Goal: Task Accomplishment & Management: Use online tool/utility

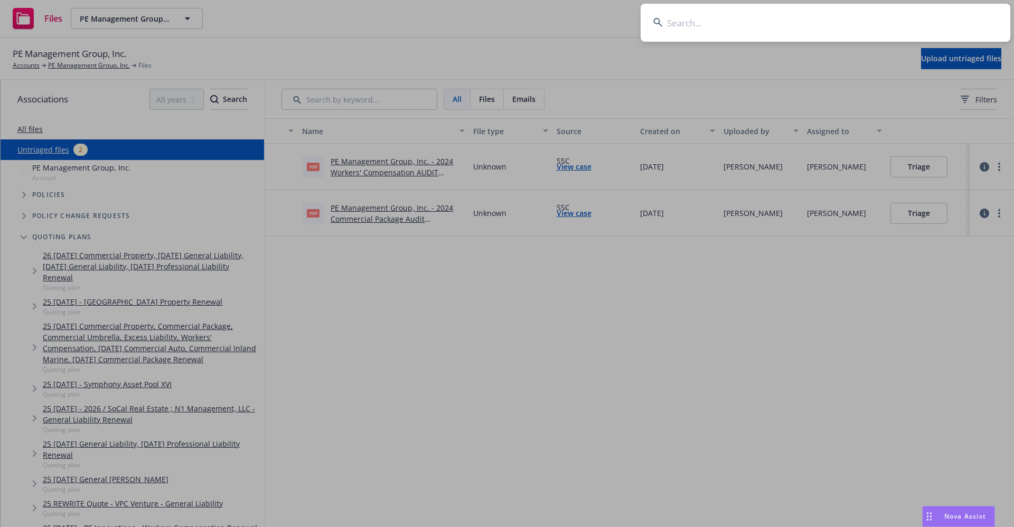
scroll to position [79, 0]
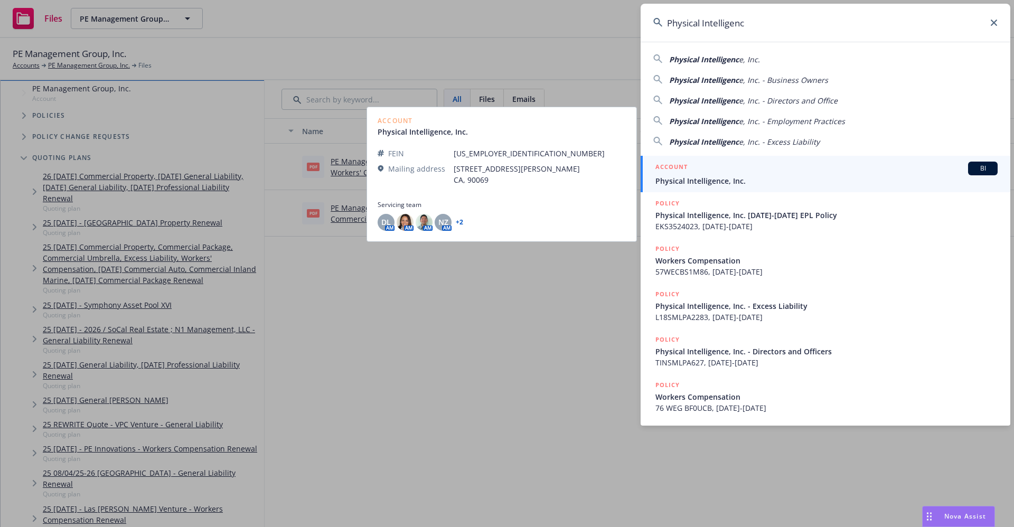
type input "Physical Intelligenc"
click at [709, 183] on span "Physical Intelligence, Inc." at bounding box center [826, 180] width 342 height 11
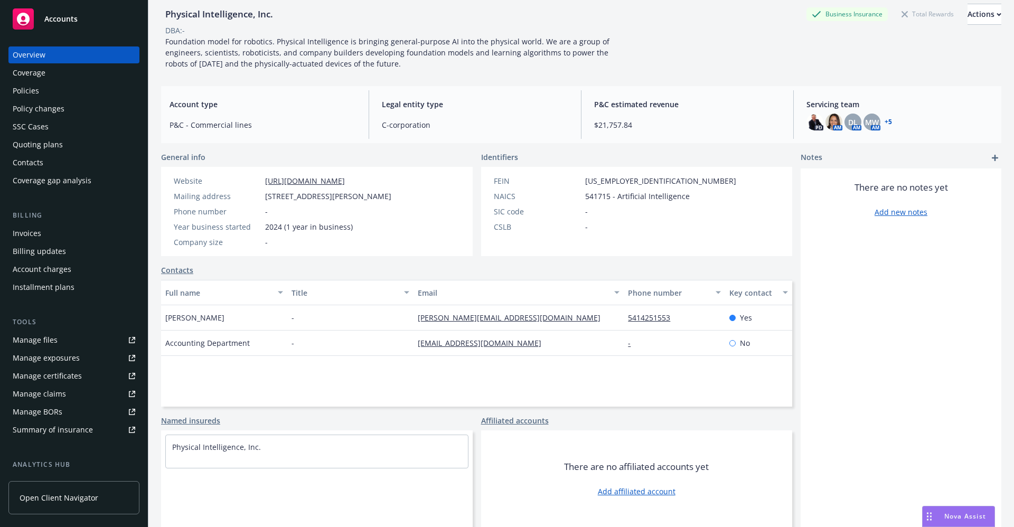
scroll to position [143, 0]
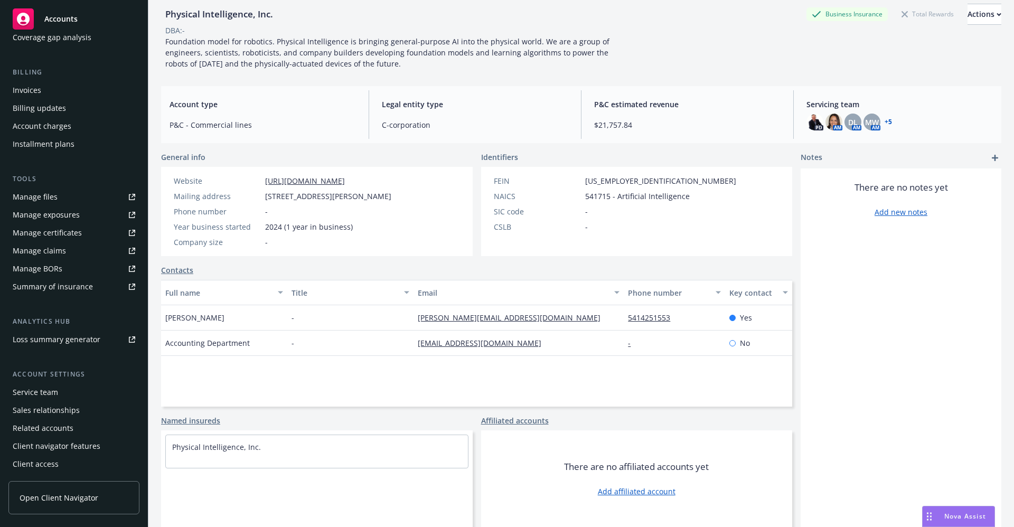
click at [36, 394] on div "Service team" at bounding box center [35, 392] width 45 height 17
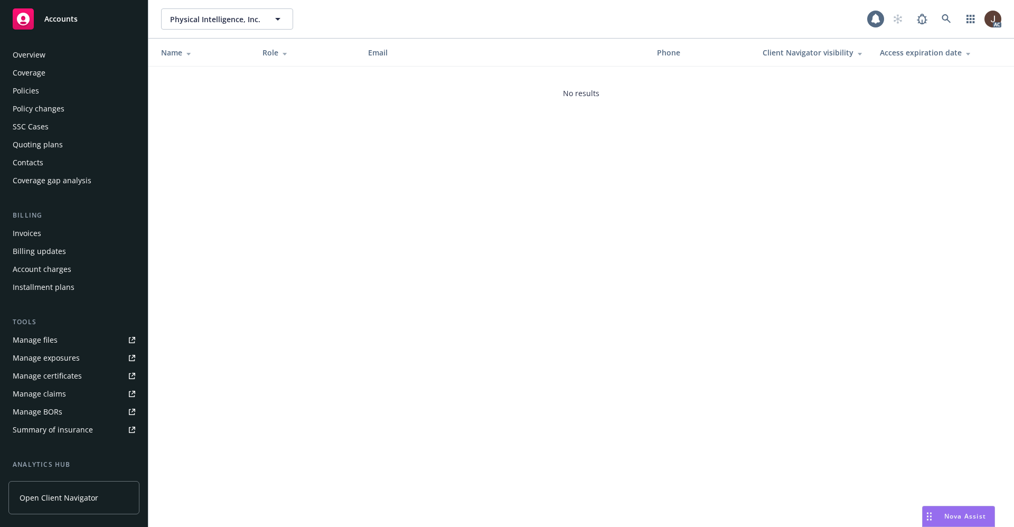
scroll to position [143, 0]
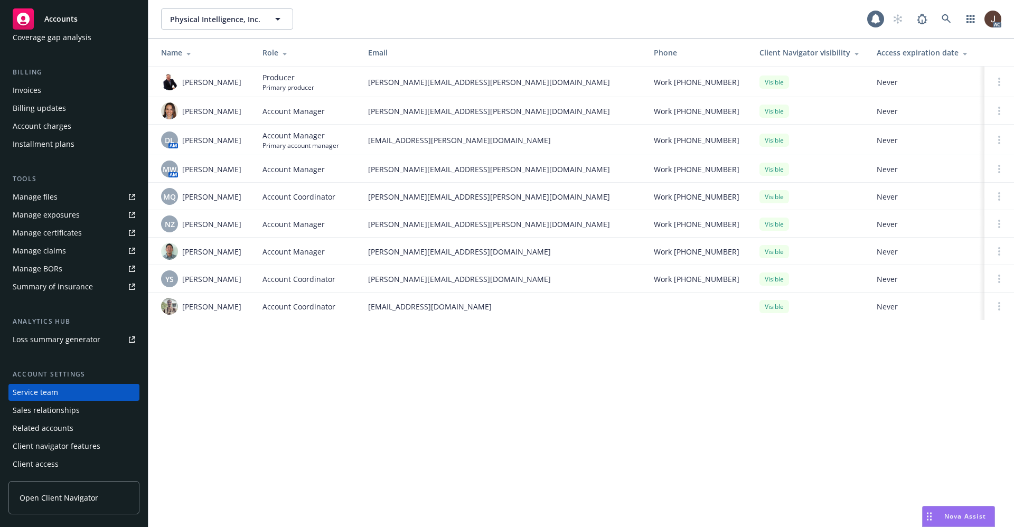
click at [279, 387] on div "Physical Intelligence, Inc. Physical Intelligence, Inc. 1 AC Name Role Email Ph…" at bounding box center [580, 263] width 865 height 527
click at [951, 15] on link at bounding box center [946, 18] width 21 height 21
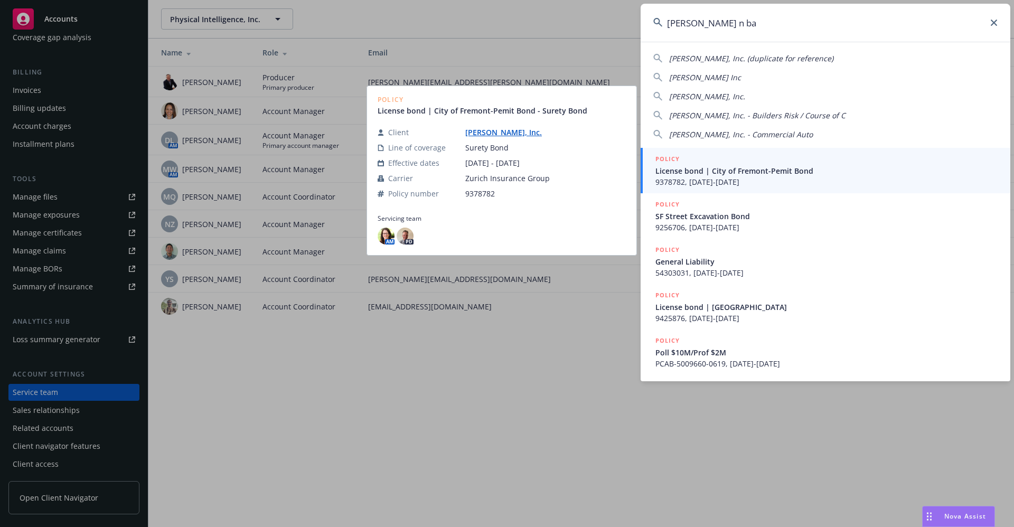
type input "gordon n ba"
click at [490, 133] on link "Gordon N. Ball, Inc." at bounding box center [507, 132] width 85 height 10
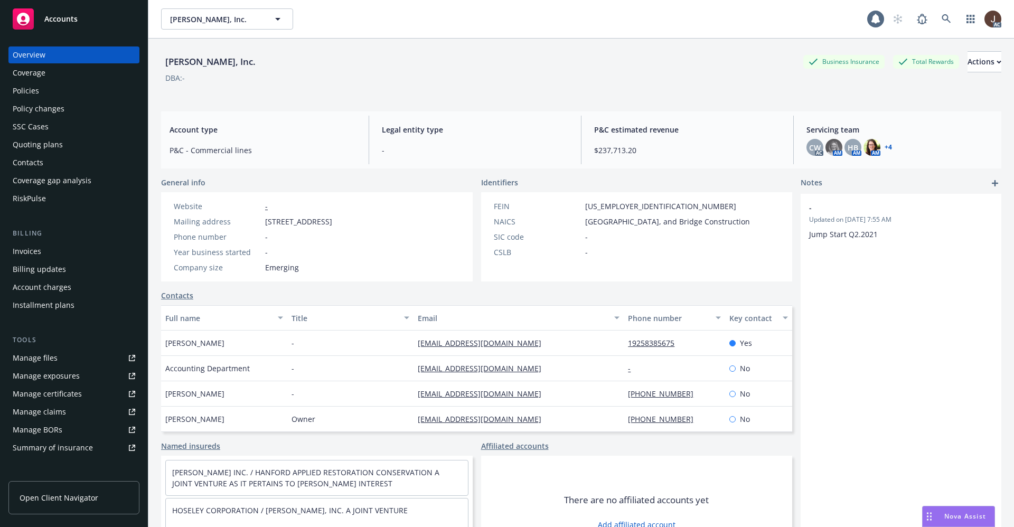
scroll to position [161, 0]
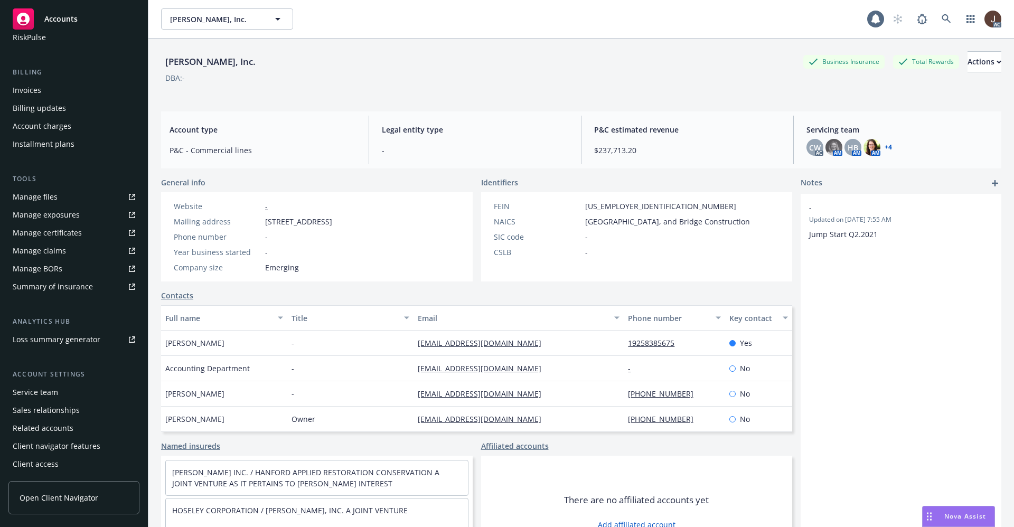
click at [34, 195] on div "Manage files" at bounding box center [35, 196] width 45 height 17
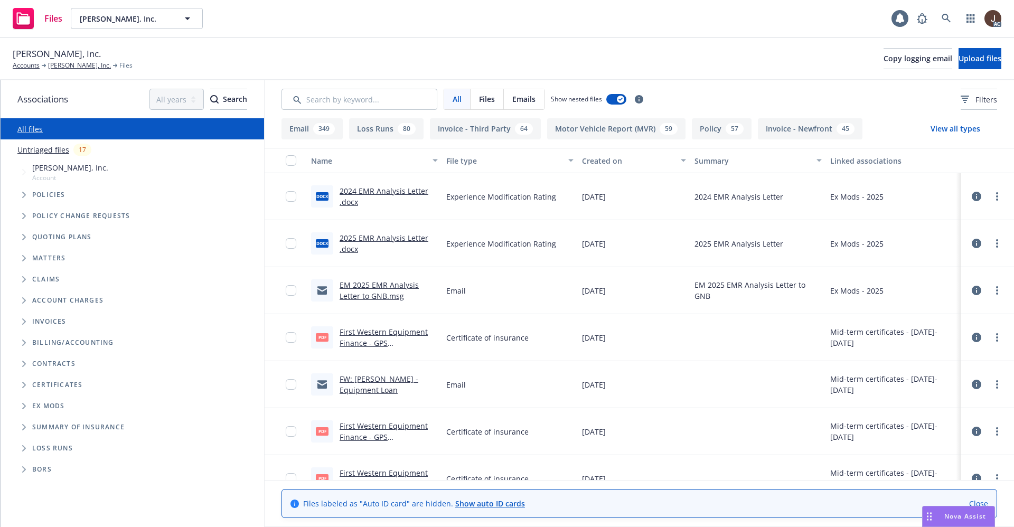
click at [42, 154] on link "Untriaged files" at bounding box center [43, 149] width 52 height 11
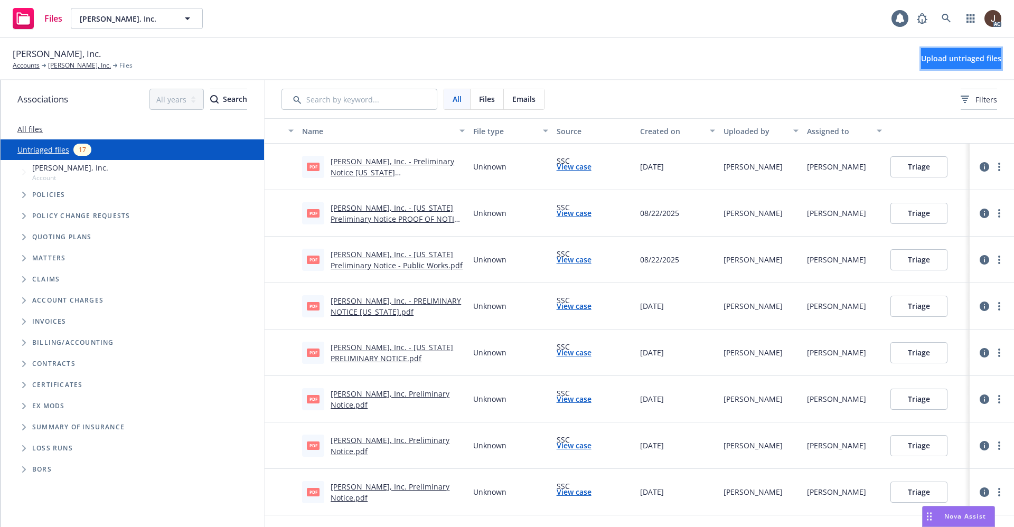
click at [921, 58] on span "Upload untriaged files" at bounding box center [961, 58] width 80 height 10
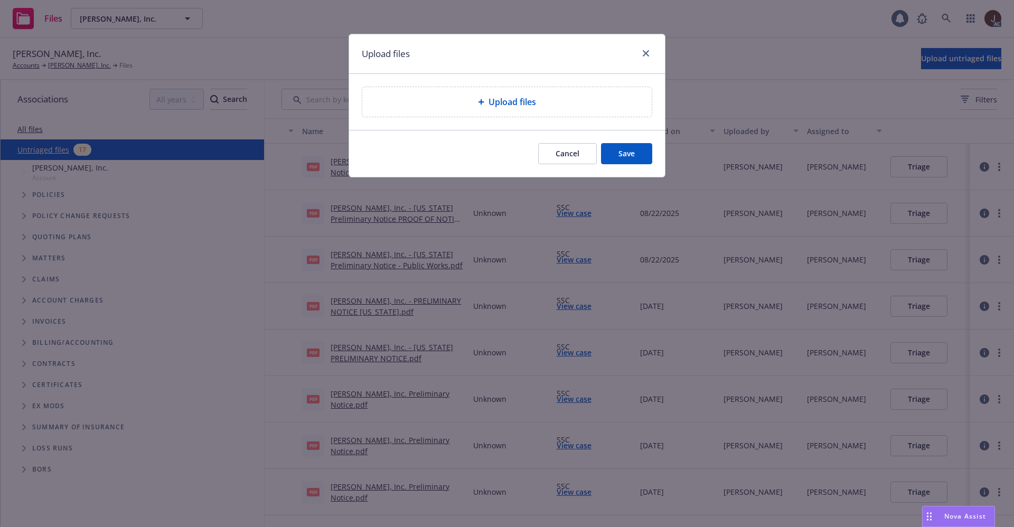
click at [511, 102] on span "Upload files" at bounding box center [512, 102] width 48 height 13
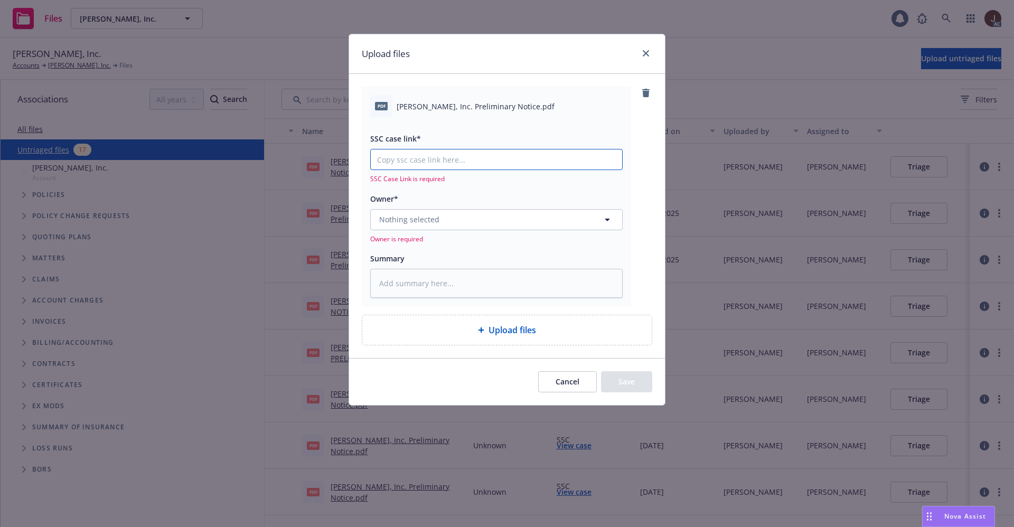
click at [406, 163] on input "SSC case link*" at bounding box center [496, 159] width 251 height 20
paste input "https://newfront-ssc.lightning.force.com/lightning/r/Case/500Vz00000RGBxgIAH/vi…"
type textarea "x"
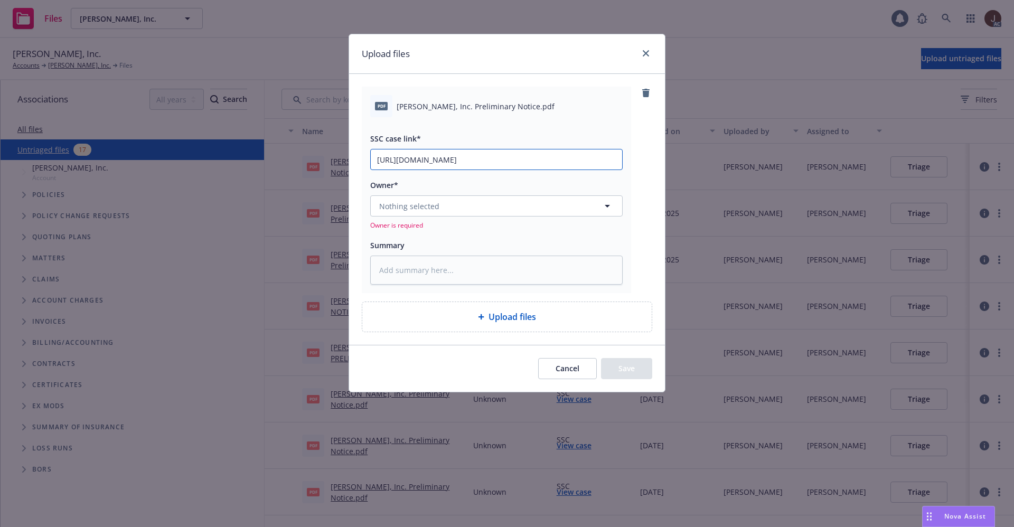
type input "https://newfront-ssc.lightning.force.com/lightning/r/Case/500Vz00000RGBxgIAH/vi…"
click at [442, 203] on button "Nothing selected" at bounding box center [496, 205] width 252 height 21
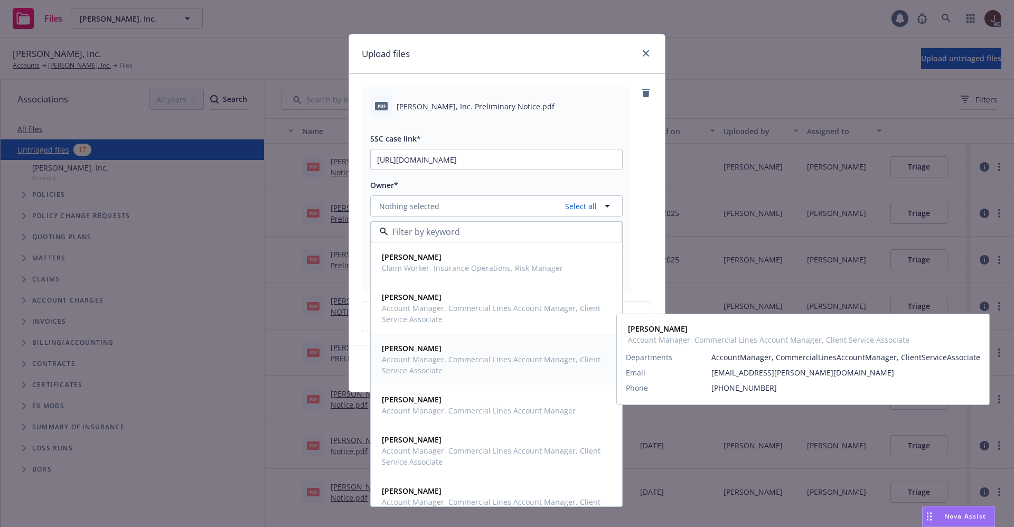
click at [442, 361] on span "Account Manager, Commercial Lines Account Manager, Client Service Associate" at bounding box center [495, 365] width 227 height 22
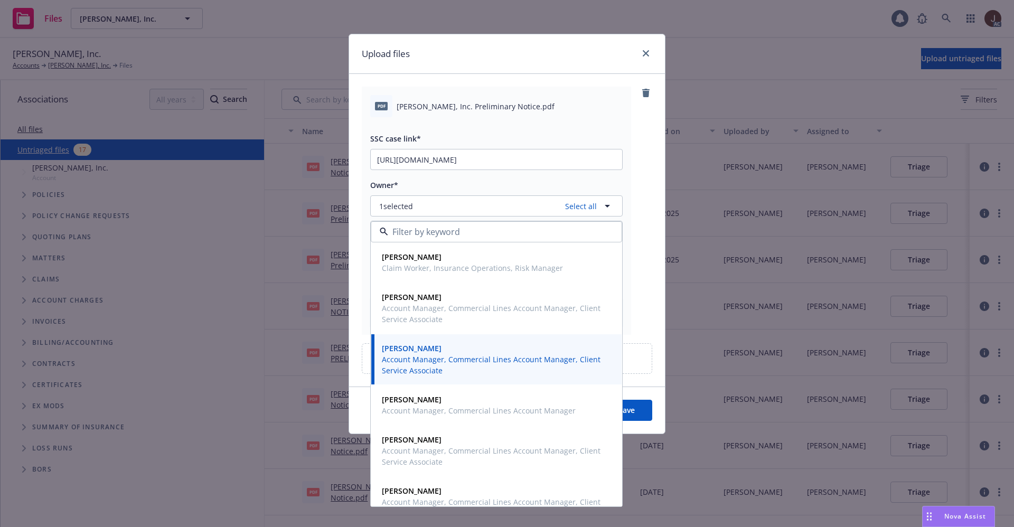
click at [638, 178] on div "pdf Gordon N. Ball, Inc. Preliminary Notice.pdf SSC case link* https://newfront…" at bounding box center [507, 211] width 290 height 248
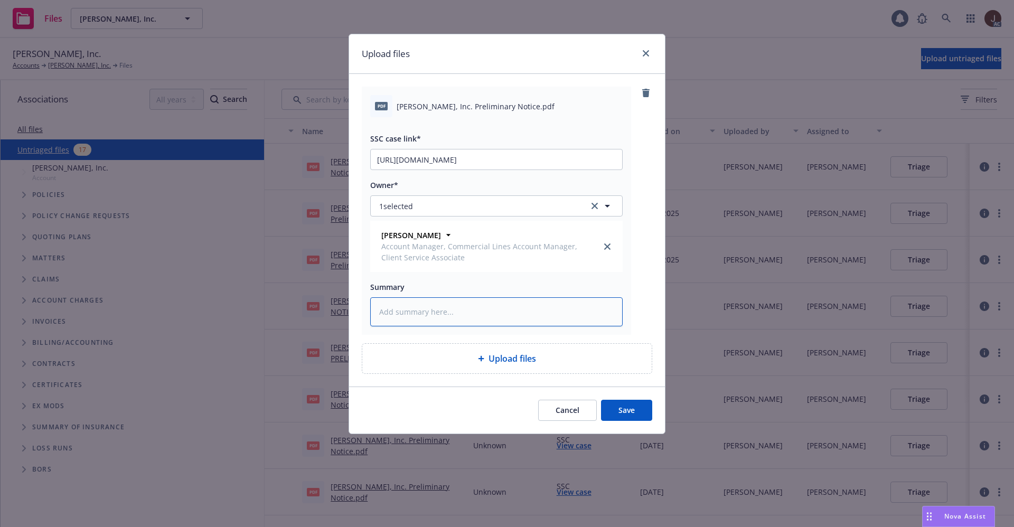
click at [436, 316] on textarea at bounding box center [496, 311] width 252 height 29
paste textarea "Gordon N. Ball, Inc. Preliminary Notice"
type textarea "x"
type textarea "Gordon N. Ball, Inc. Preliminary Notice"
click at [624, 293] on div "pdf Gordon N. Ball, Inc. Preliminary Notice.pdf SSC case link* https://newfront…" at bounding box center [496, 211] width 269 height 248
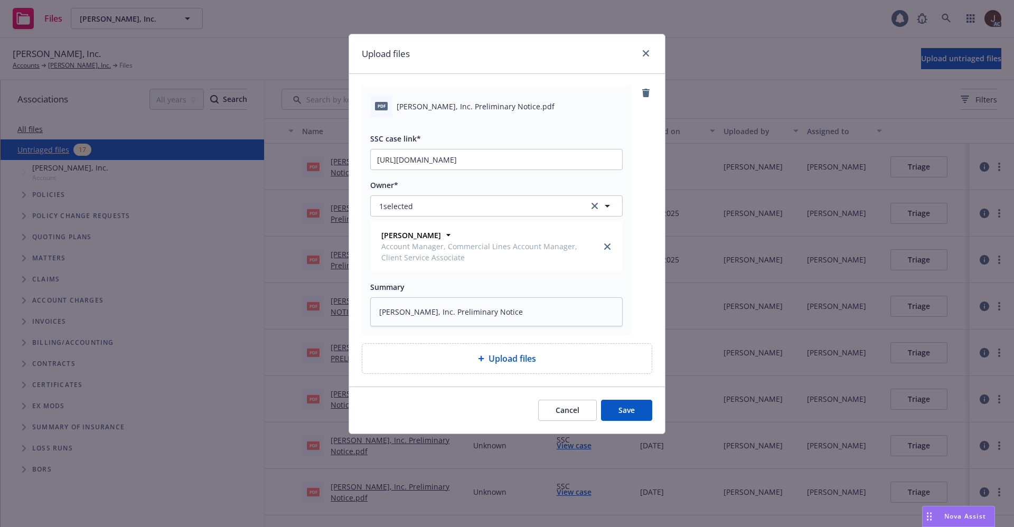
click at [627, 411] on button "Save" at bounding box center [626, 410] width 51 height 21
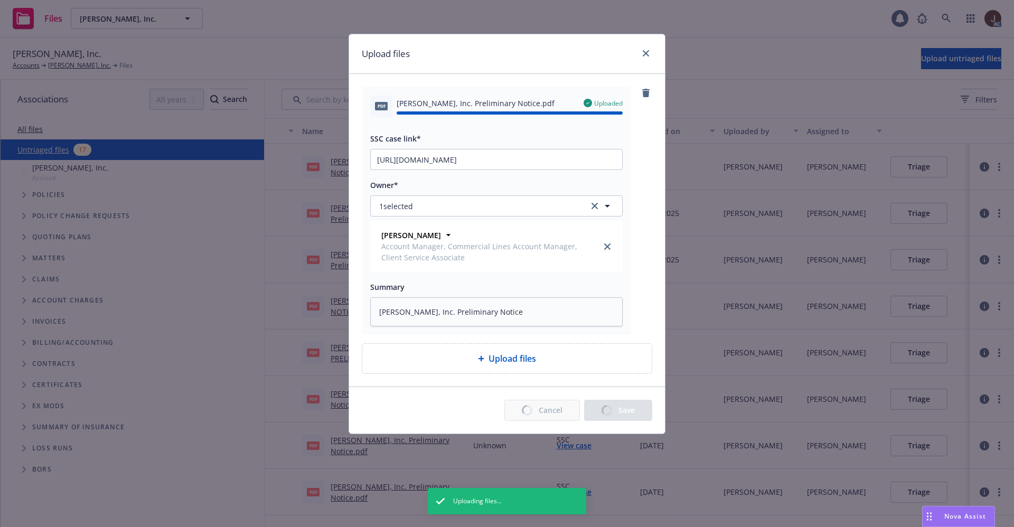
type textarea "x"
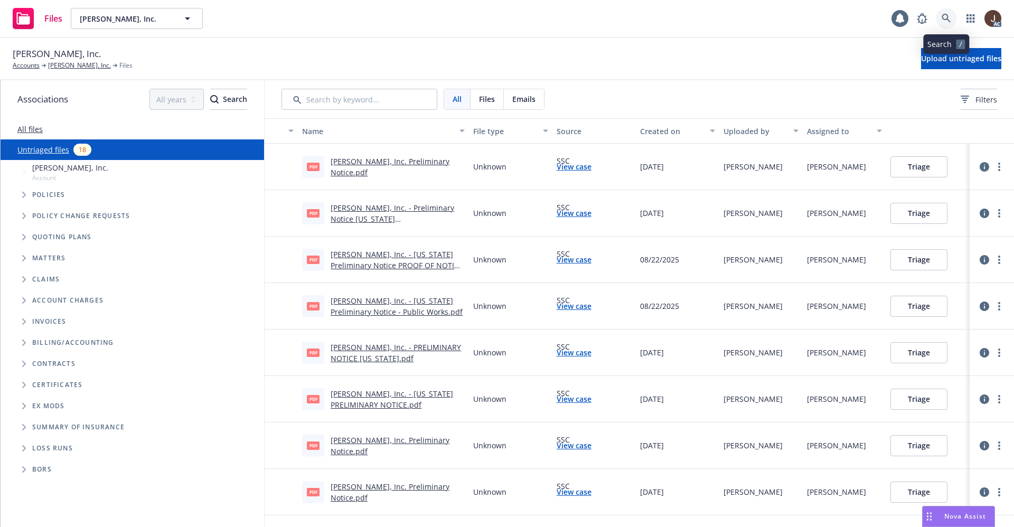
click at [942, 17] on icon at bounding box center [945, 18] width 9 height 9
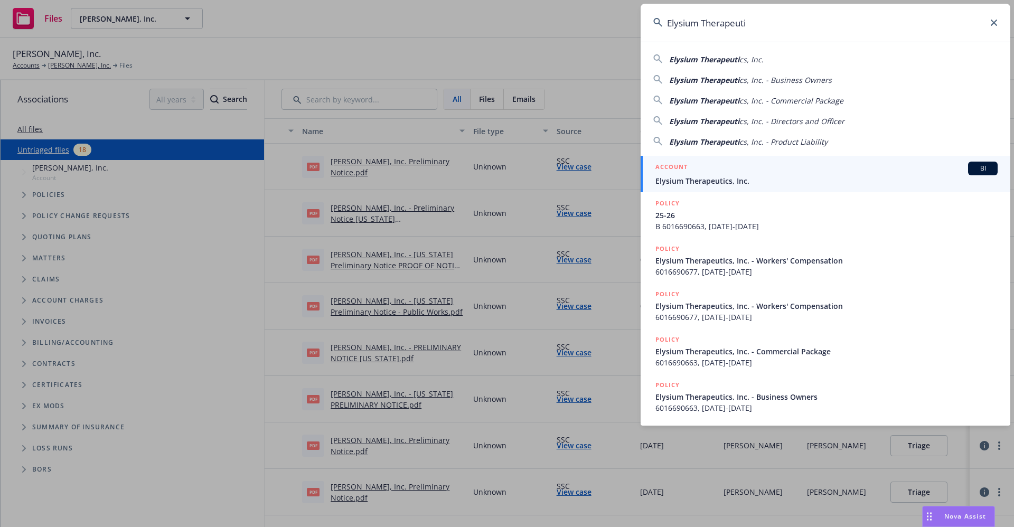
type input "Elysium Therapeuti"
click at [704, 182] on span "Elysium Therapeutics, Inc." at bounding box center [826, 180] width 342 height 11
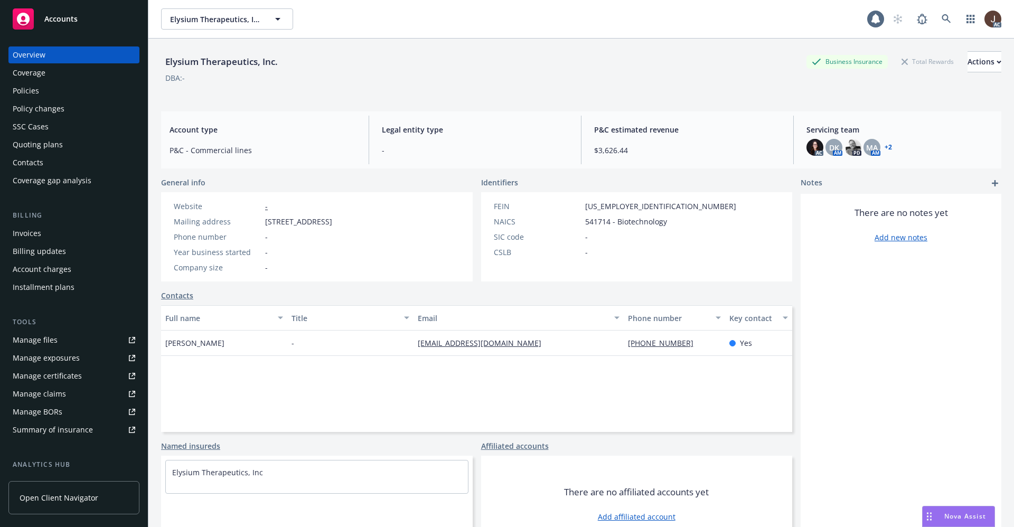
scroll to position [143, 0]
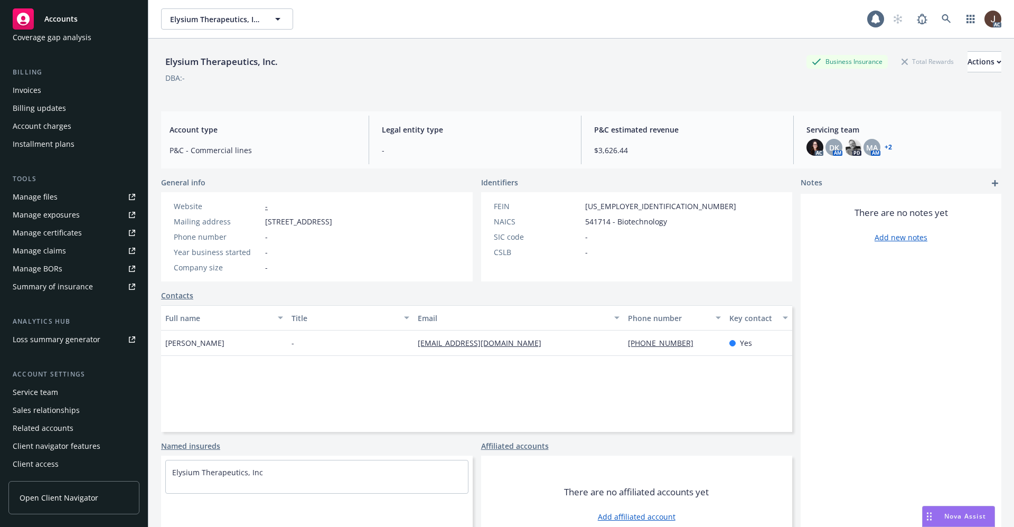
click at [36, 393] on div "Service team" at bounding box center [35, 392] width 45 height 17
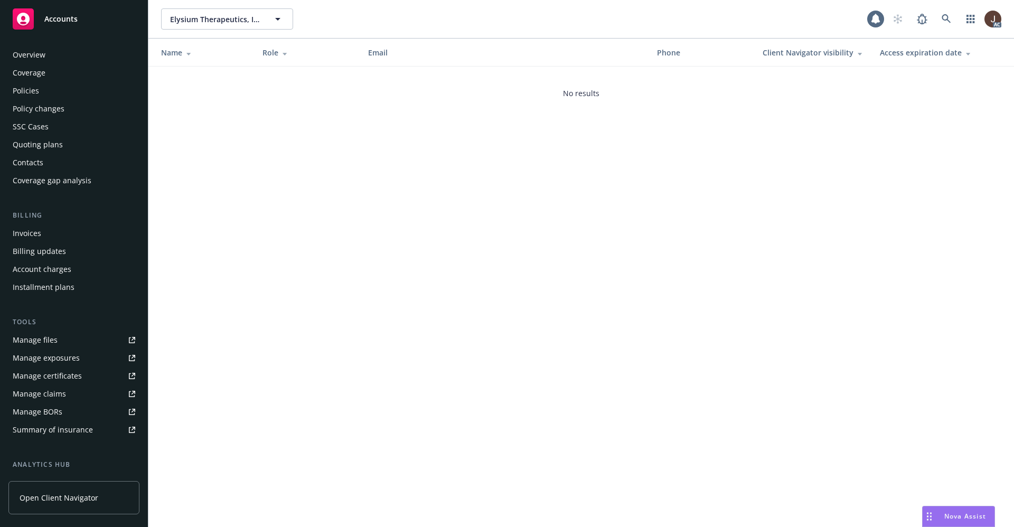
scroll to position [143, 0]
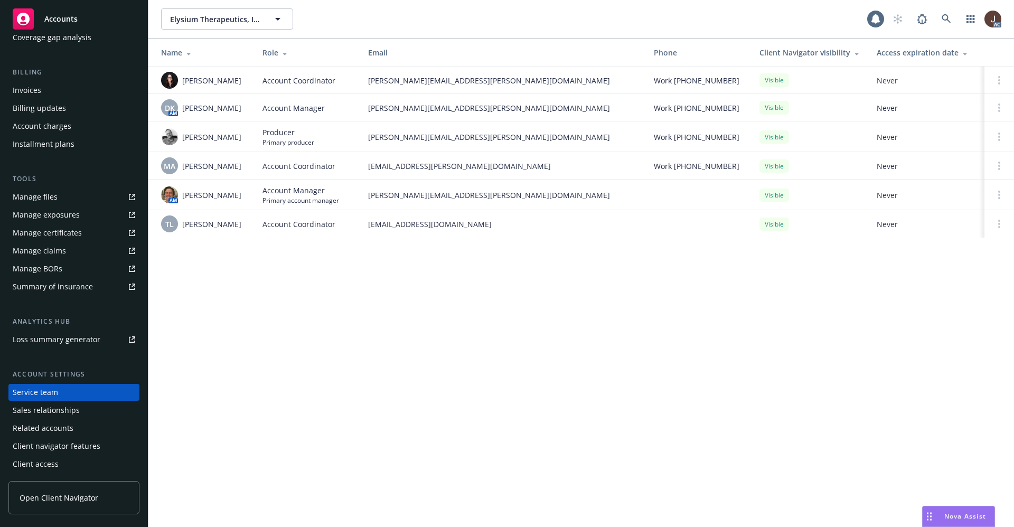
click at [224, 343] on div "Elysium Therapeutics, Inc. Elysium Therapeutics, Inc. 1 AC Name Role Email Phon…" at bounding box center [580, 263] width 865 height 527
click at [169, 230] on span "TL" at bounding box center [169, 224] width 8 height 11
click at [271, 279] on div "Elysium Therapeutics, Inc. Elysium Therapeutics, Inc. 1 AC Name Role Email Phon…" at bounding box center [580, 263] width 865 height 527
click at [951, 18] on link at bounding box center [946, 18] width 21 height 21
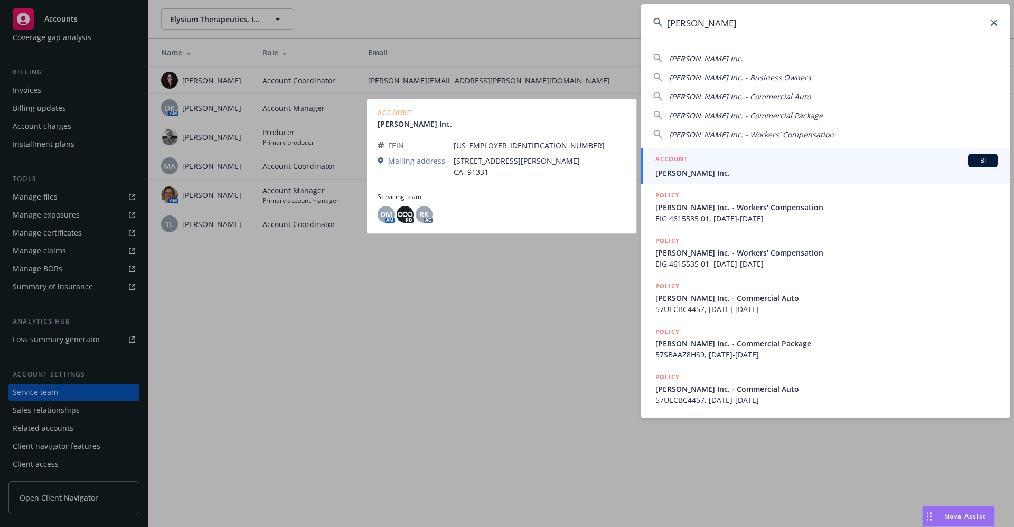
type input "don sazon"
click at [713, 178] on span "[PERSON_NAME] Inc." at bounding box center [826, 172] width 342 height 11
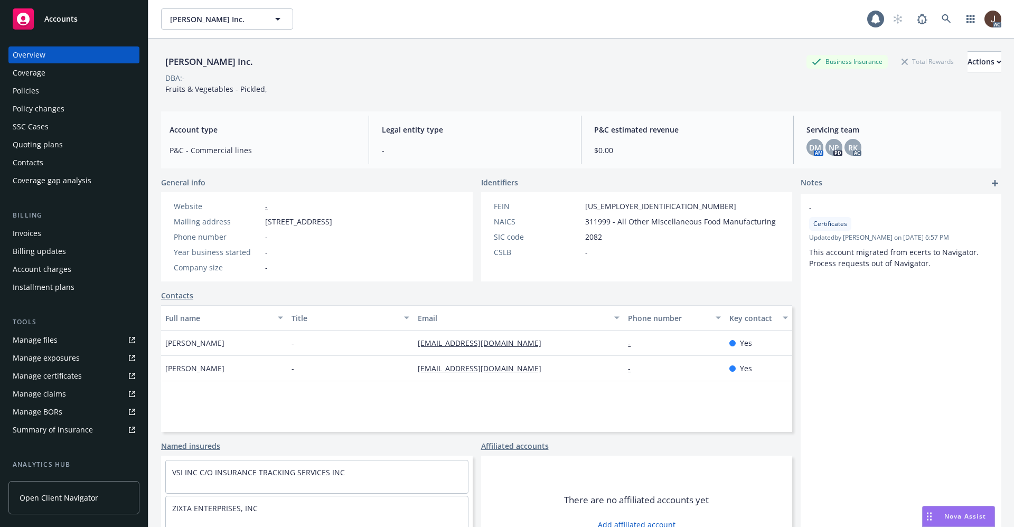
click at [48, 346] on div "Manage files" at bounding box center [35, 340] width 45 height 17
click at [27, 89] on div "Policies" at bounding box center [26, 90] width 26 height 17
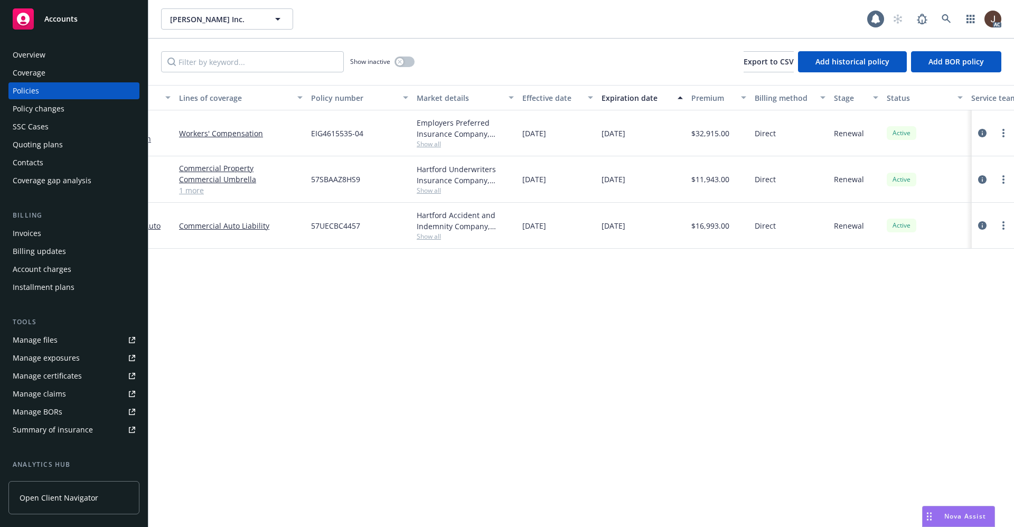
scroll to position [0, 154]
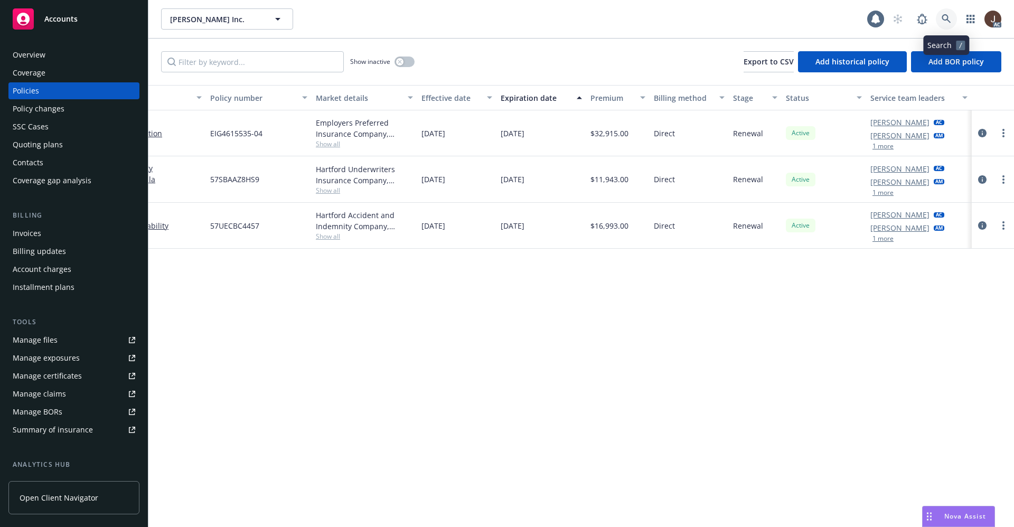
click at [946, 18] on icon at bounding box center [946, 19] width 10 height 10
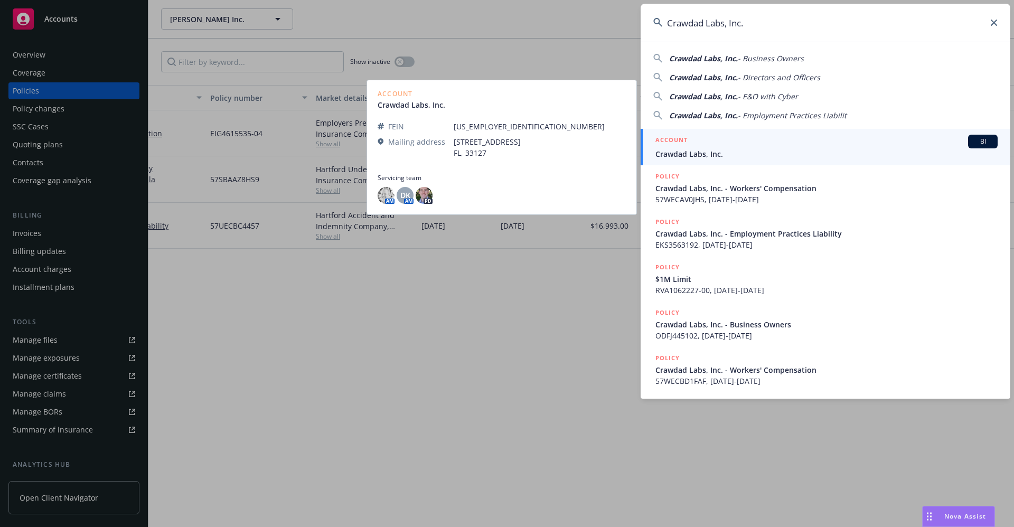
type input "Crawdad Labs, Inc."
click at [690, 160] on link "ACCOUNT BI Crawdad Labs, Inc." at bounding box center [825, 147] width 370 height 36
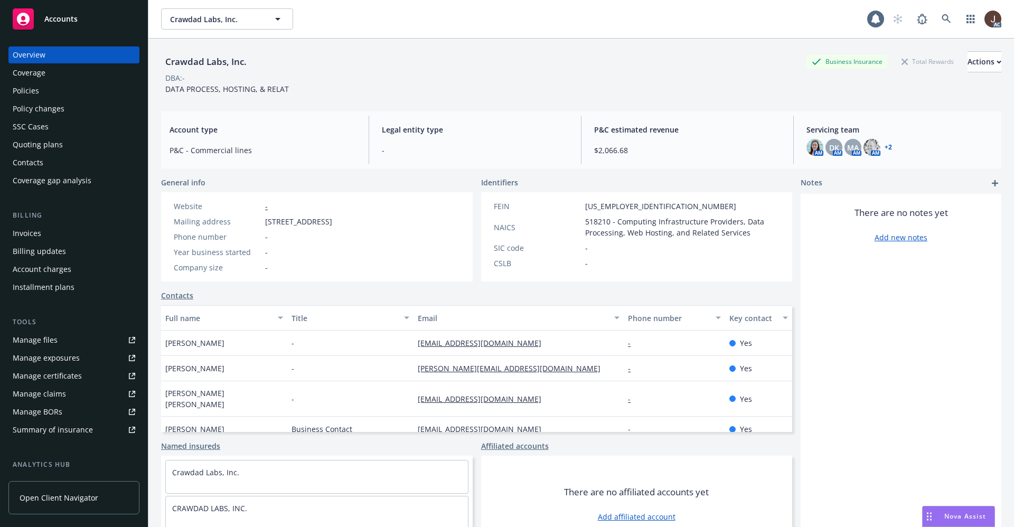
click at [22, 91] on div "Policies" at bounding box center [26, 90] width 26 height 17
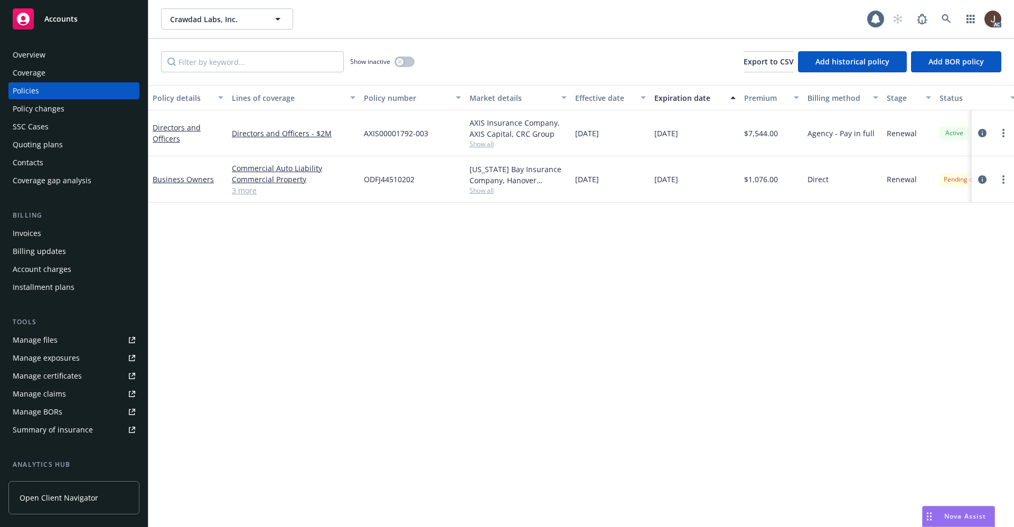
scroll to position [0, 154]
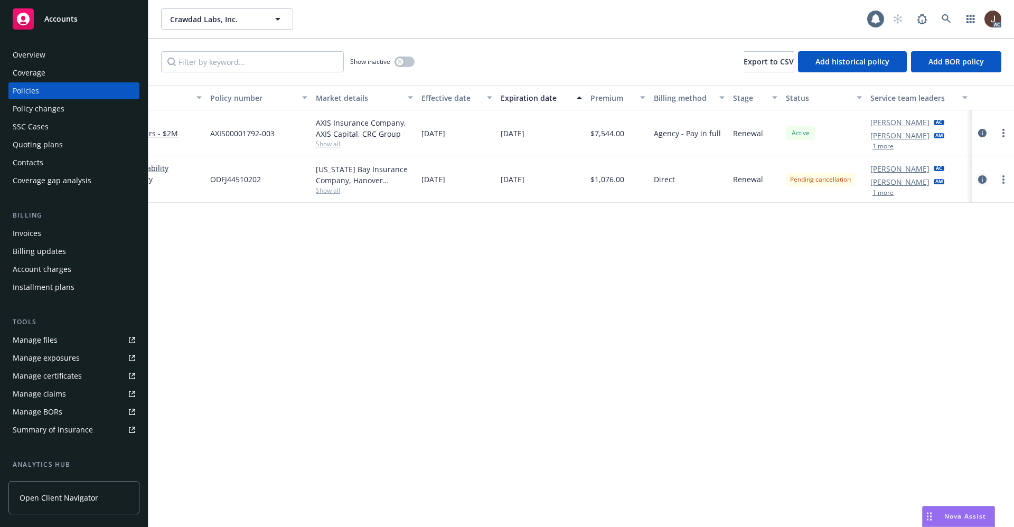
click at [981, 177] on icon "circleInformation" at bounding box center [982, 179] width 8 height 8
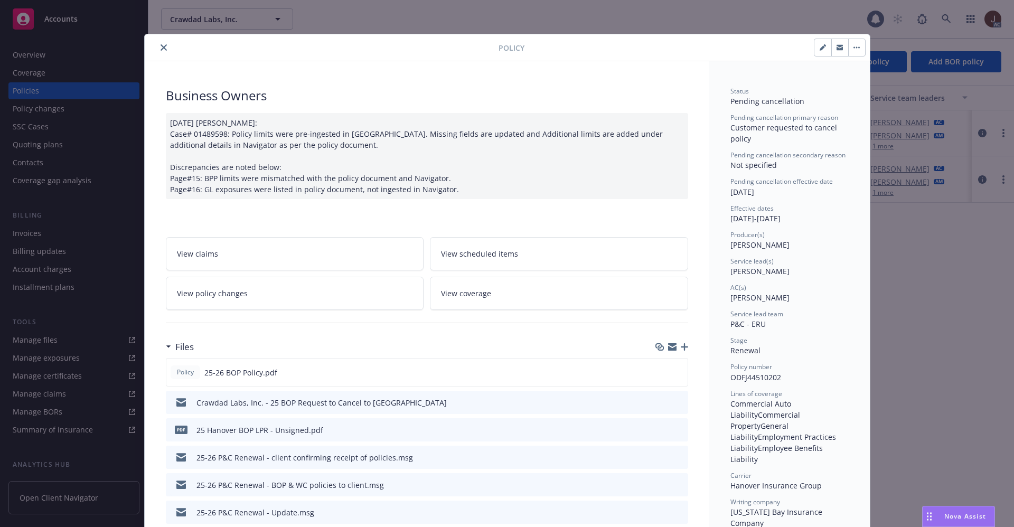
scroll to position [79, 0]
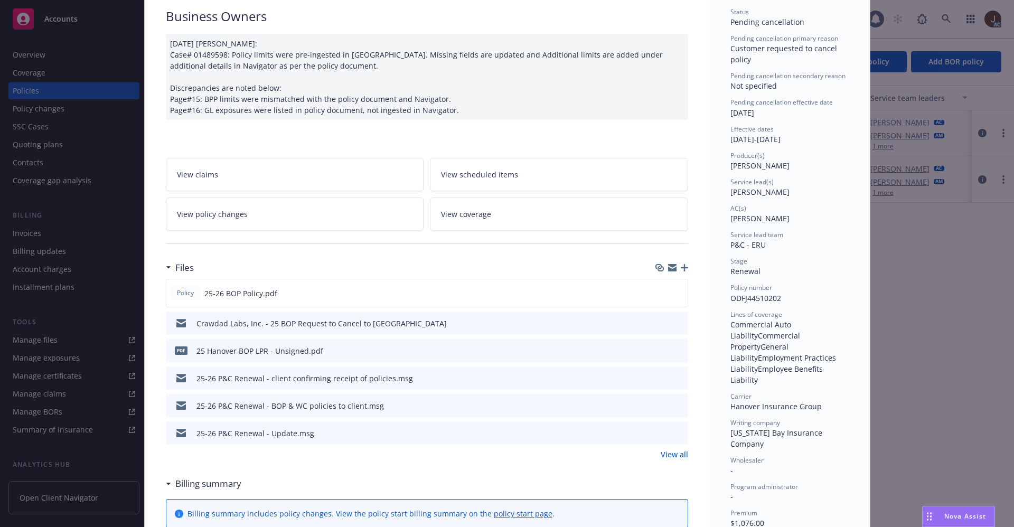
click at [673, 322] on icon "preview file" at bounding box center [678, 322] width 10 height 7
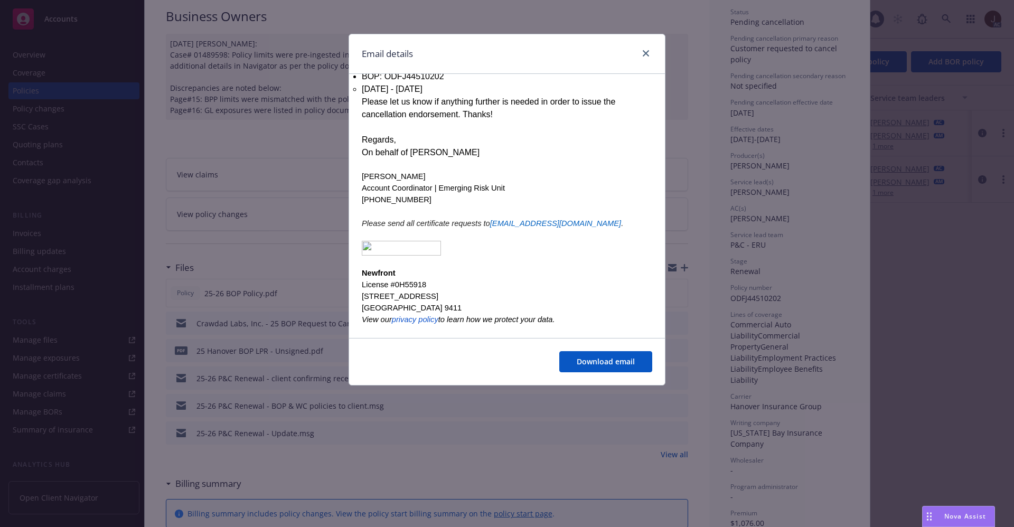
scroll to position [0, 0]
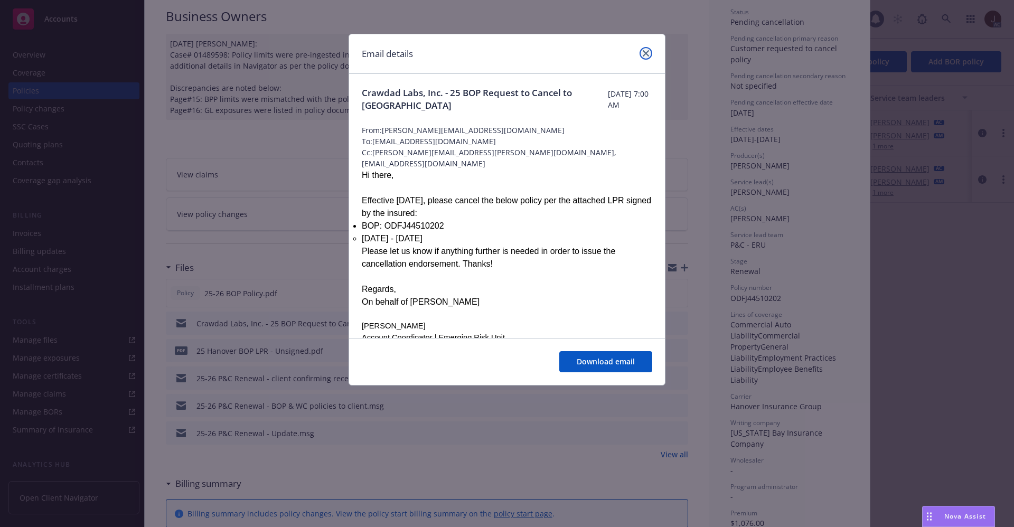
click at [646, 50] on icon "close" at bounding box center [646, 53] width 6 height 6
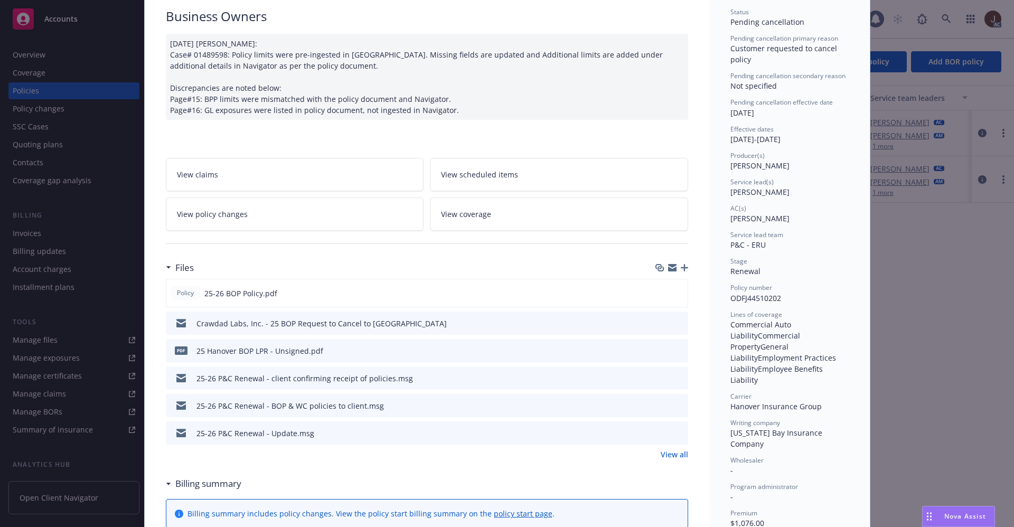
click at [667, 456] on link "View all" at bounding box center [673, 454] width 27 height 11
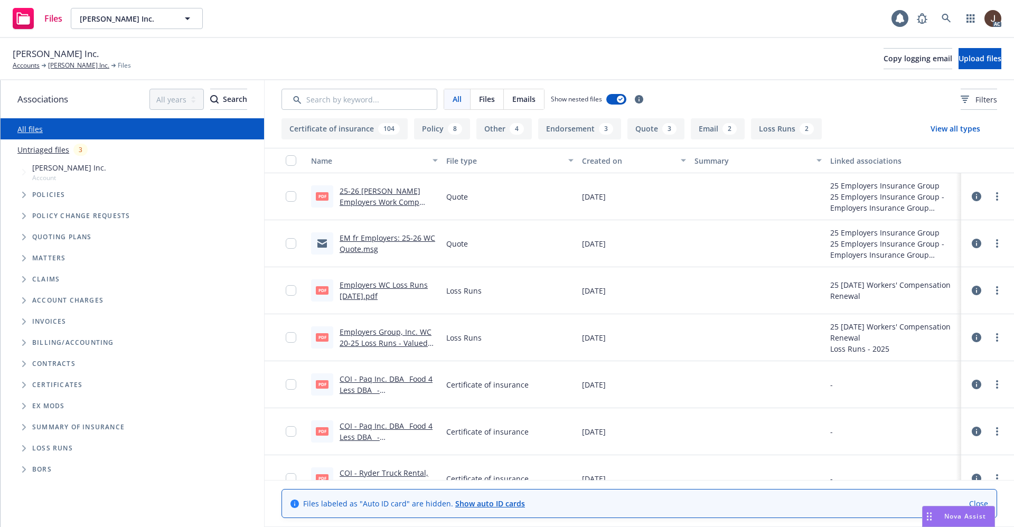
click at [53, 147] on link "Untriaged files" at bounding box center [43, 149] width 52 height 11
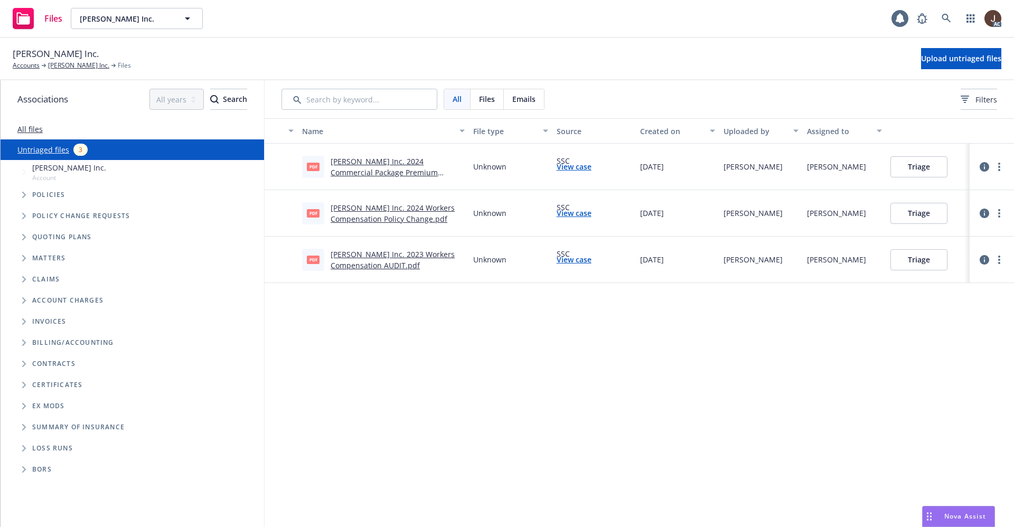
click at [429, 379] on div "Name File type Source Created on Uploaded by Assigned to pdf [PERSON_NAME] Inc.…" at bounding box center [639, 322] width 749 height 409
click at [955, 62] on span "Upload untriaged files" at bounding box center [961, 58] width 80 height 10
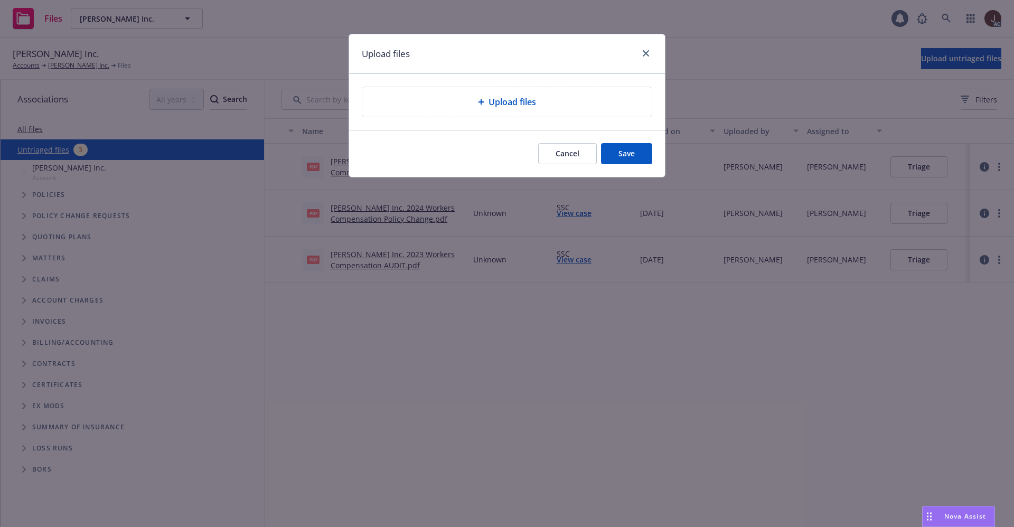
click at [504, 97] on span "Upload files" at bounding box center [512, 102] width 48 height 13
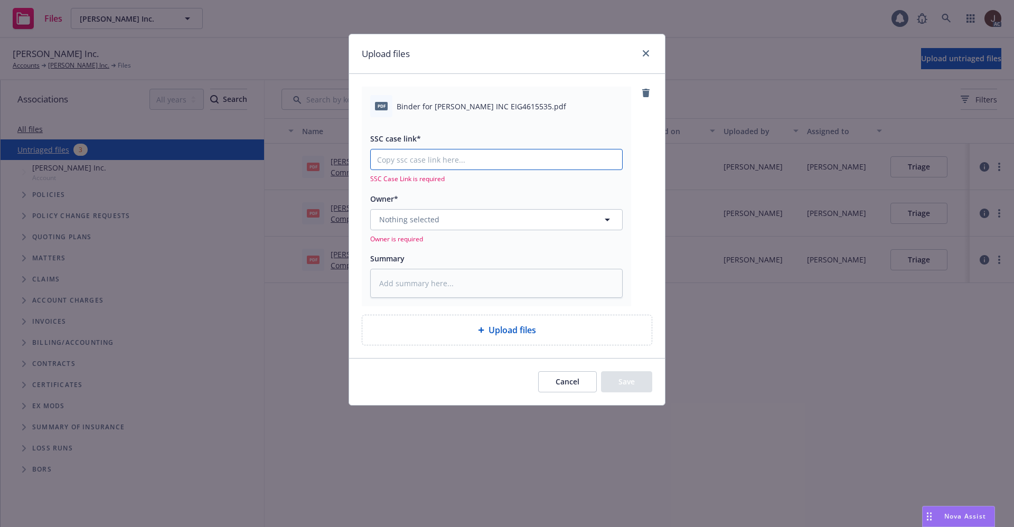
click at [405, 167] on input "SSC case link*" at bounding box center [496, 159] width 251 height 20
paste input "https://newfront-ssc.lightning.force.com/lightning/r/Case/500Vz00000RHOMaIAP/vi…"
type textarea "x"
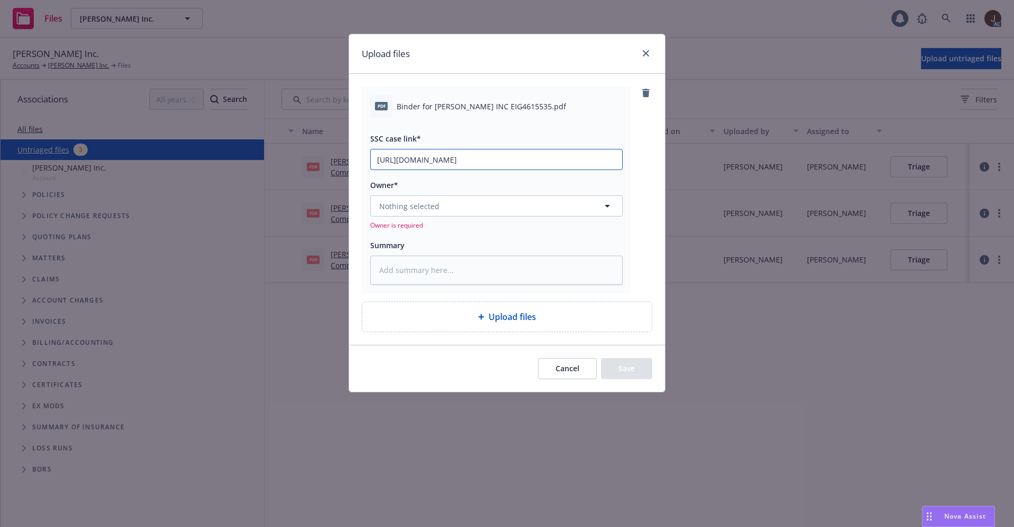
type input "https://newfront-ssc.lightning.force.com/lightning/r/Case/500Vz00000RHOMaIAP/vi…"
click at [637, 150] on div "pdf Binder for DON SAZON INC EIG4615535.pdf SSC case link* https://newfront-ssc…" at bounding box center [507, 190] width 290 height 206
type textarea "x"
click at [426, 262] on textarea at bounding box center [496, 270] width 252 height 29
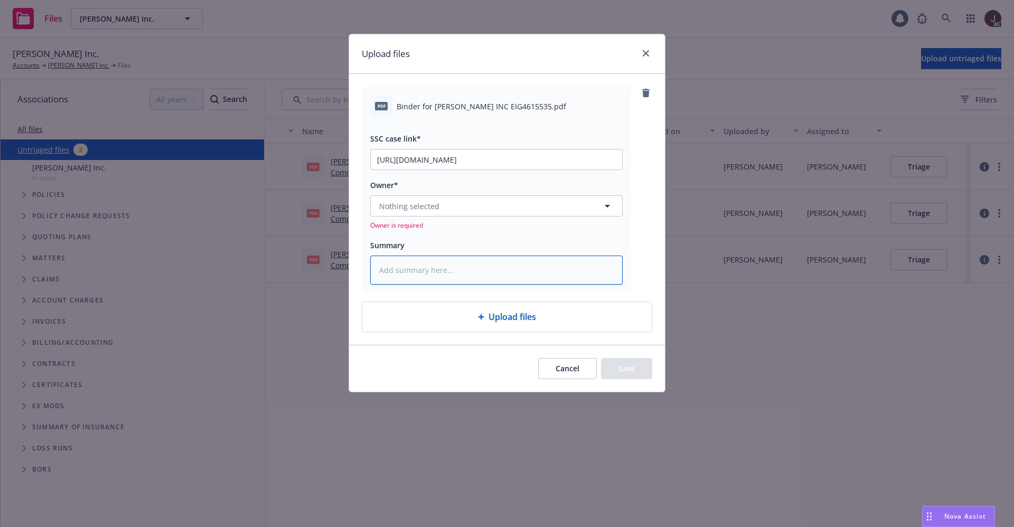
paste textarea "Binder for DON SAZON INC EIG4615535"
type textarea "Binder for DON SAZON INC EIG4615535"
type textarea "x"
type textarea "Binder for DON SAZON INC EIG4615535"
click at [646, 231] on div "pdf Binder for DON SAZON INC EIG4615535.pdf SSC case link* https://newfront-ssc…" at bounding box center [507, 190] width 290 height 206
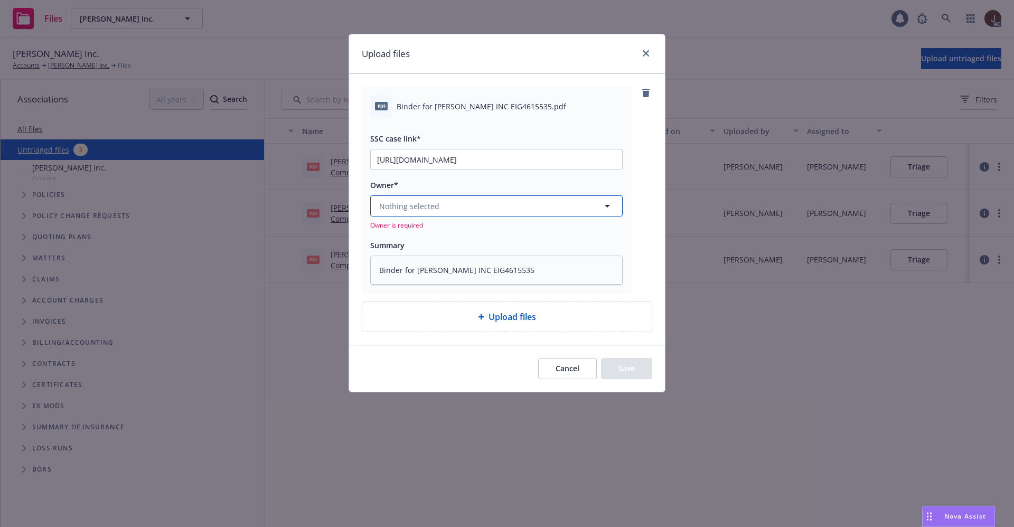
click at [443, 209] on button "Nothing selected" at bounding box center [496, 205] width 252 height 21
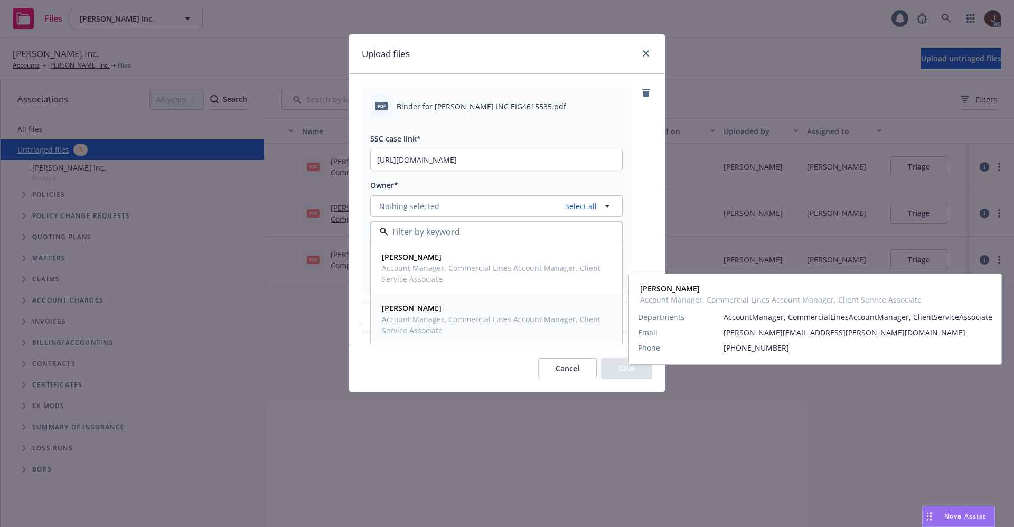
click at [428, 313] on strong "Ryan Kiolbassa" at bounding box center [412, 308] width 60 height 10
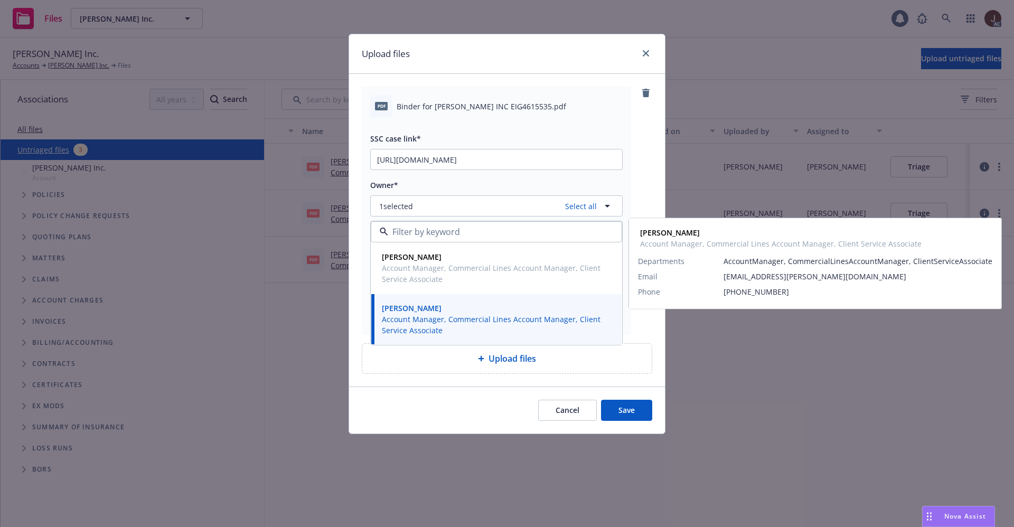
click at [639, 188] on div "pdf Binder for DON SAZON INC EIG4615535.pdf SSC case link* https://newfront-ssc…" at bounding box center [507, 211] width 290 height 248
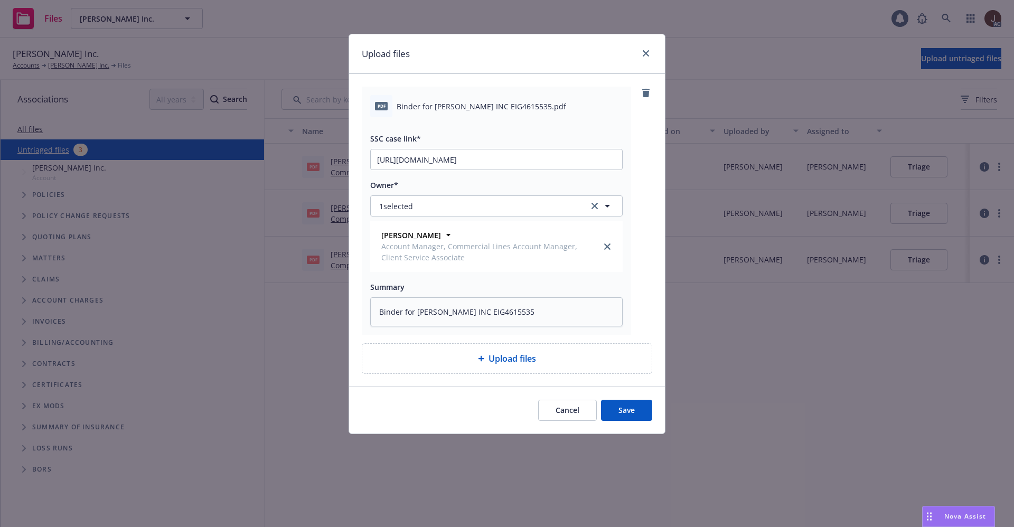
click at [634, 410] on button "Save" at bounding box center [626, 410] width 51 height 21
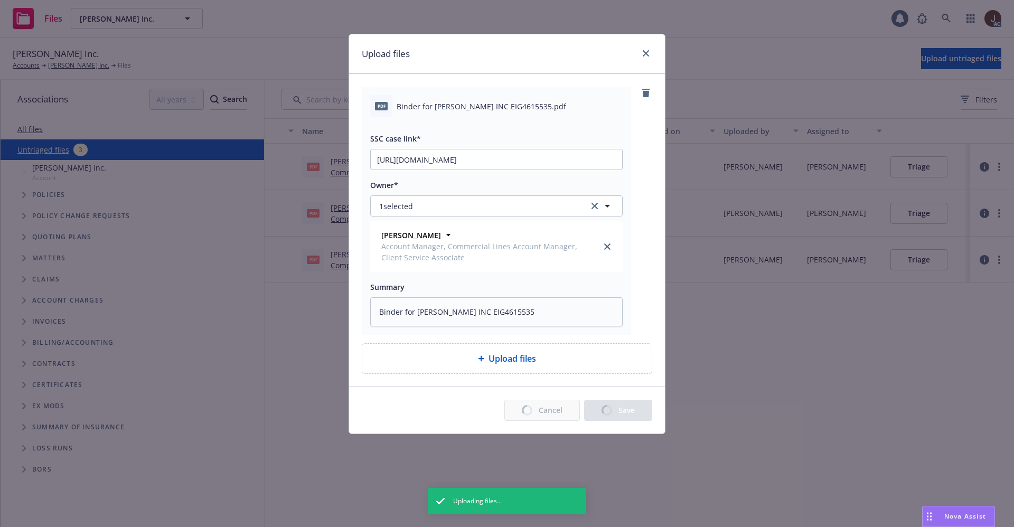
type textarea "x"
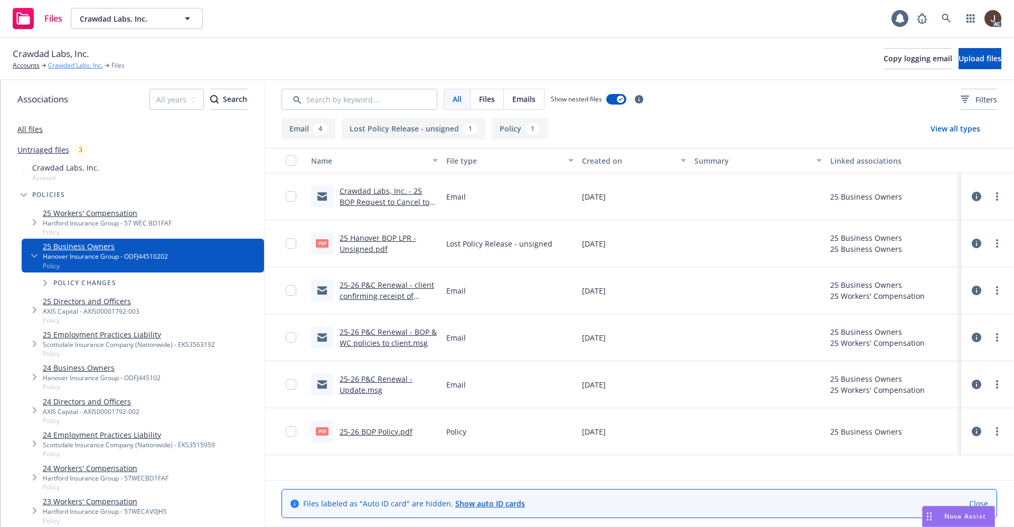
click at [71, 62] on link "Crawdad Labs, Inc." at bounding box center [75, 66] width 55 height 10
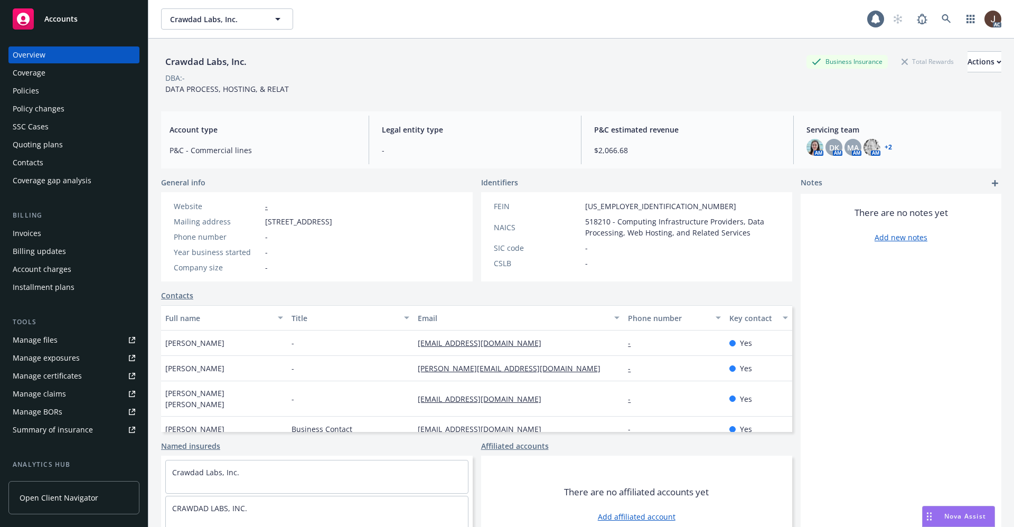
click at [32, 343] on div "Manage files" at bounding box center [35, 340] width 45 height 17
click at [29, 95] on div "Policies" at bounding box center [26, 90] width 26 height 17
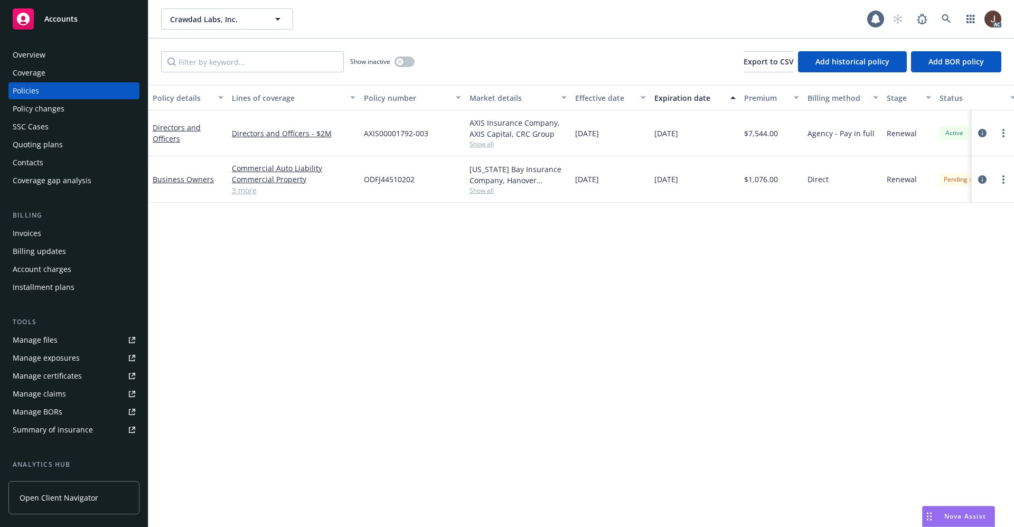
scroll to position [0, 154]
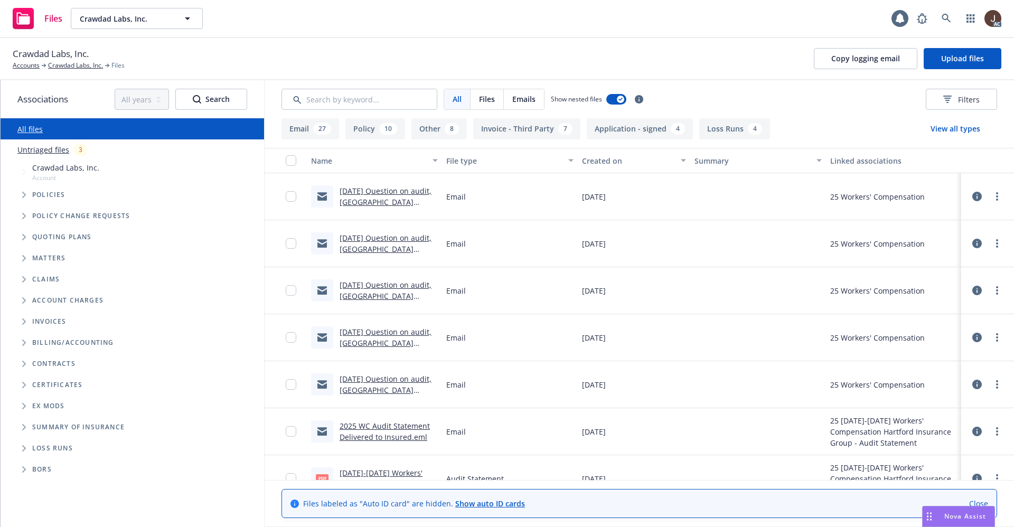
click at [45, 150] on link "Untriaged files" at bounding box center [43, 149] width 52 height 11
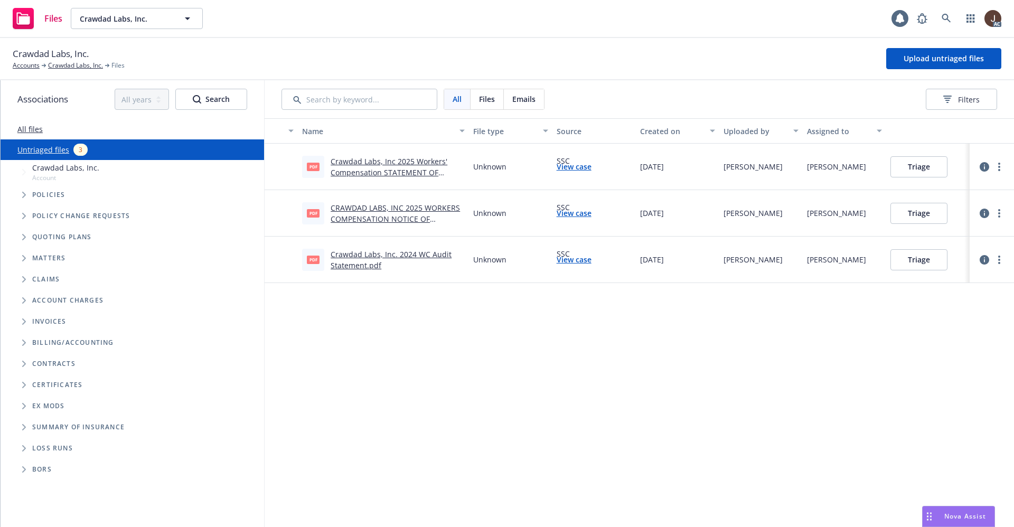
click at [482, 354] on div "Name File type Source Created on Uploaded by Assigned to pdf Crawdad Labs, Inc …" at bounding box center [639, 322] width 749 height 409
click at [942, 50] on button "Upload untriaged files" at bounding box center [943, 58] width 115 height 21
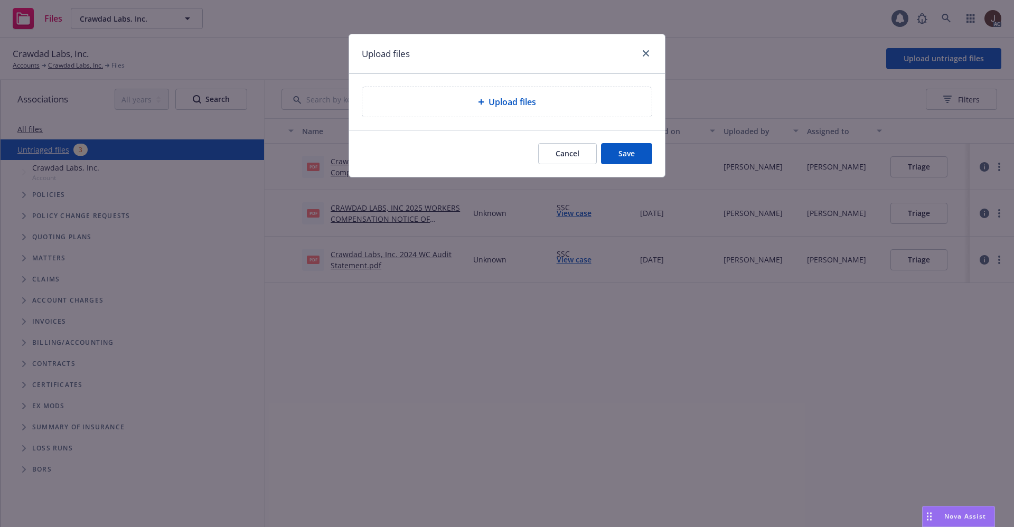
click at [520, 98] on span "Upload files" at bounding box center [512, 102] width 48 height 13
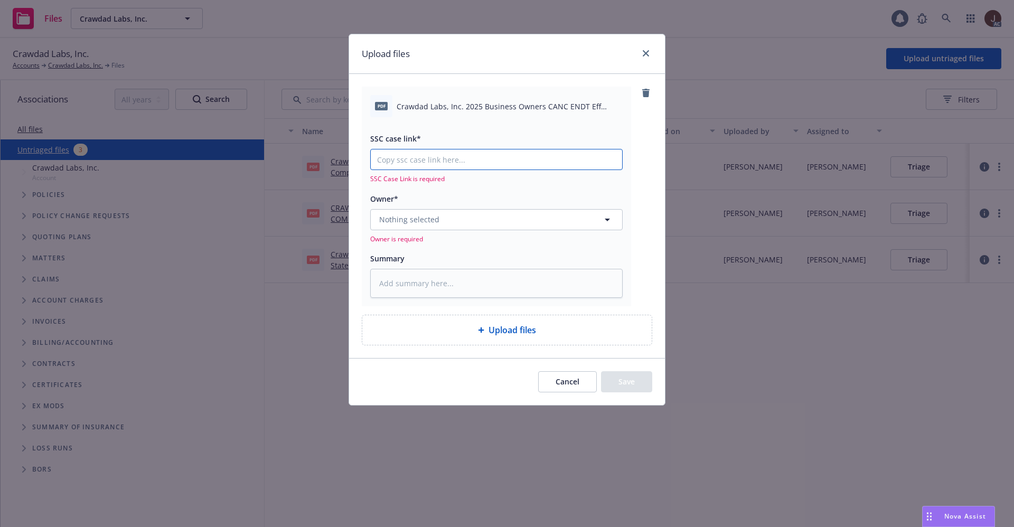
click at [416, 155] on input "SSC case link*" at bounding box center [496, 159] width 251 height 20
paste input "https://newfront-ssc.lightning.force.com/lightning/r/Case/500Vz00000RGPO4IAP/vi…"
type textarea "x"
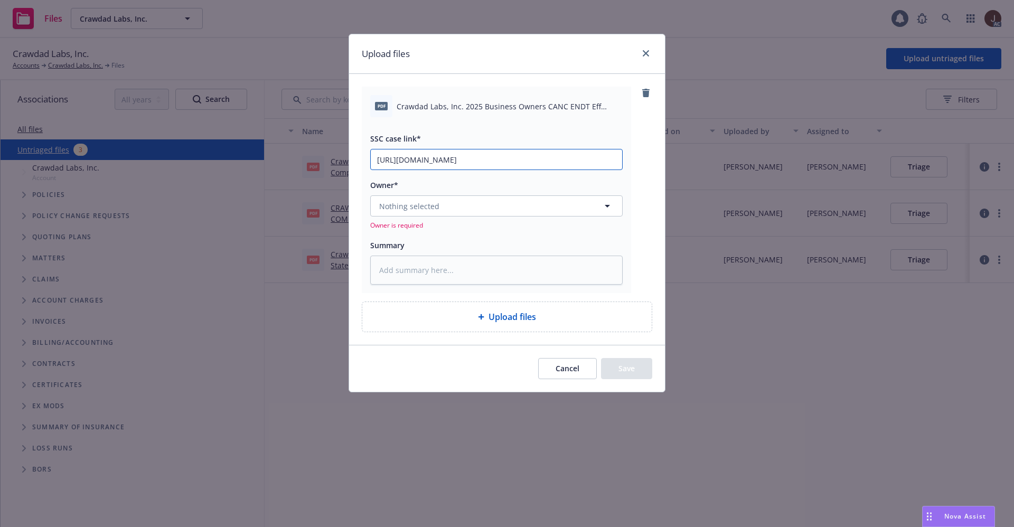
type input "https://newfront-ssc.lightning.force.com/lightning/r/Case/500Vz00000RGPO4IAP/vi…"
click at [644, 167] on div "pdf Crawdad Labs, Inc. 2025 Business Owners CANC ENDT Eff 07-17-2025.pdf SSC ca…" at bounding box center [507, 190] width 290 height 206
click at [417, 266] on textarea at bounding box center [496, 270] width 252 height 29
paste textarea "Crawdad Labs, Inc. 2025 Business Owners CANC ENDT Eff 07-17-2025"
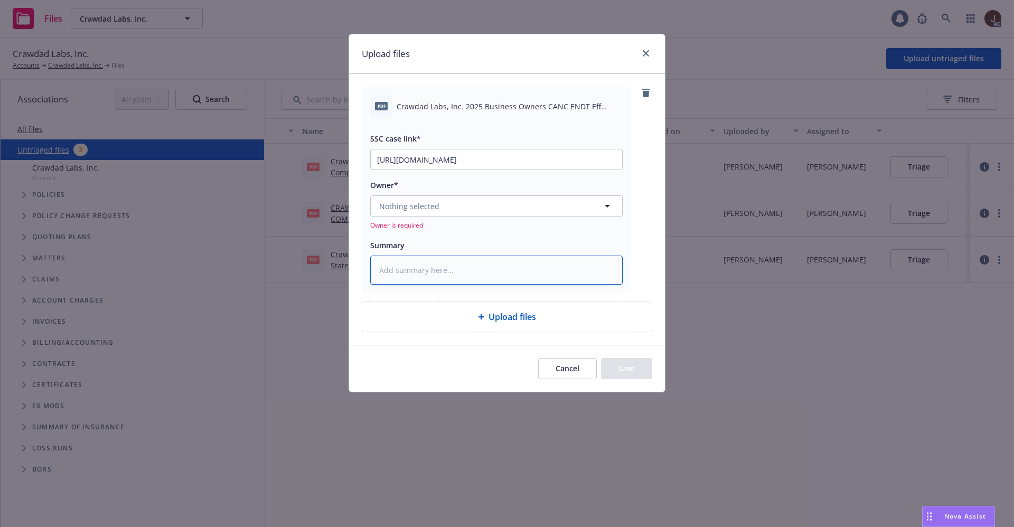
type textarea "x"
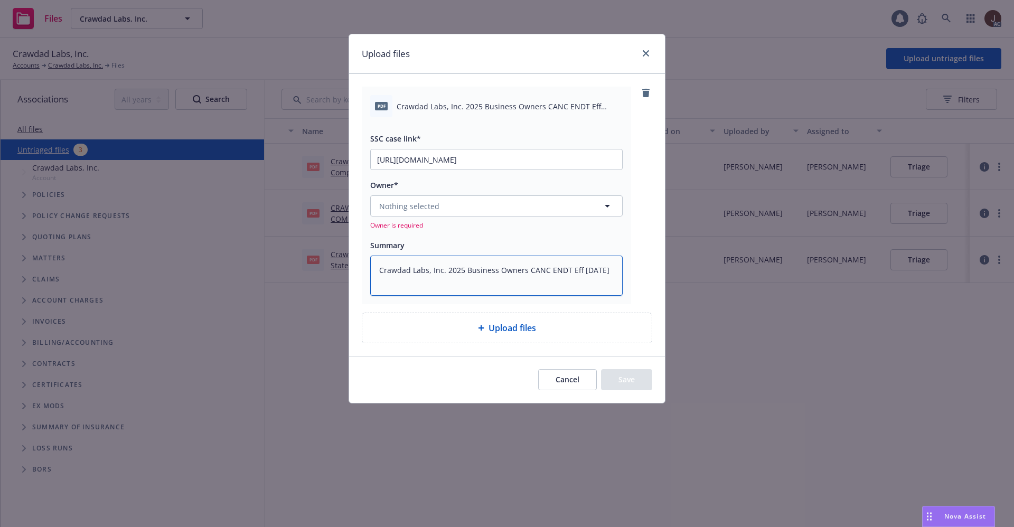
type textarea "Crawdad Labs, Inc. 2025 Business Owners CANC ENDT Eff 07-17-2025"
click at [476, 203] on button "Nothing selected" at bounding box center [496, 205] width 252 height 21
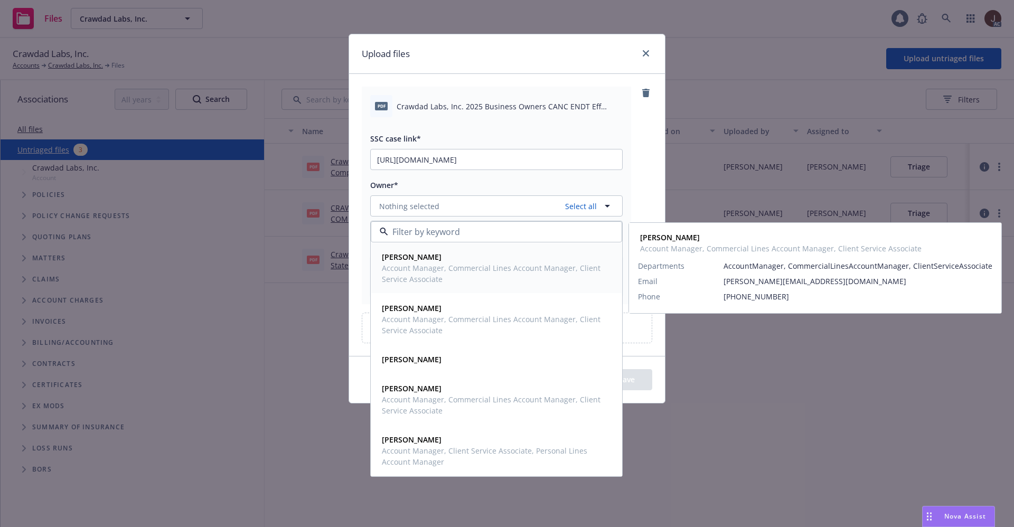
click at [448, 269] on span "Account Manager, Commercial Lines Account Manager, Client Service Associate" at bounding box center [495, 273] width 227 height 22
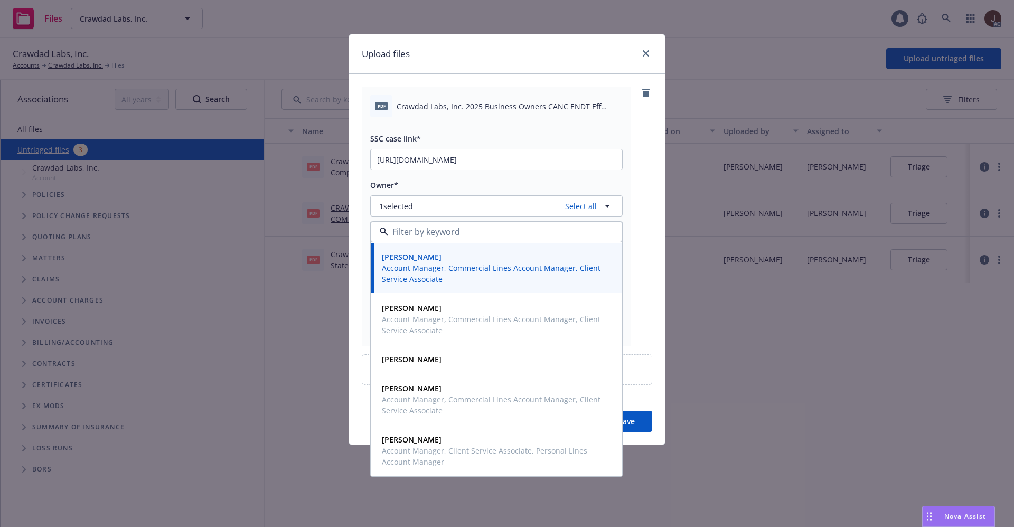
click at [649, 178] on div "pdf Crawdad Labs, Inc. 2025 Business Owners CANC ENDT Eff 07-17-2025.pdf SSC ca…" at bounding box center [507, 216] width 290 height 259
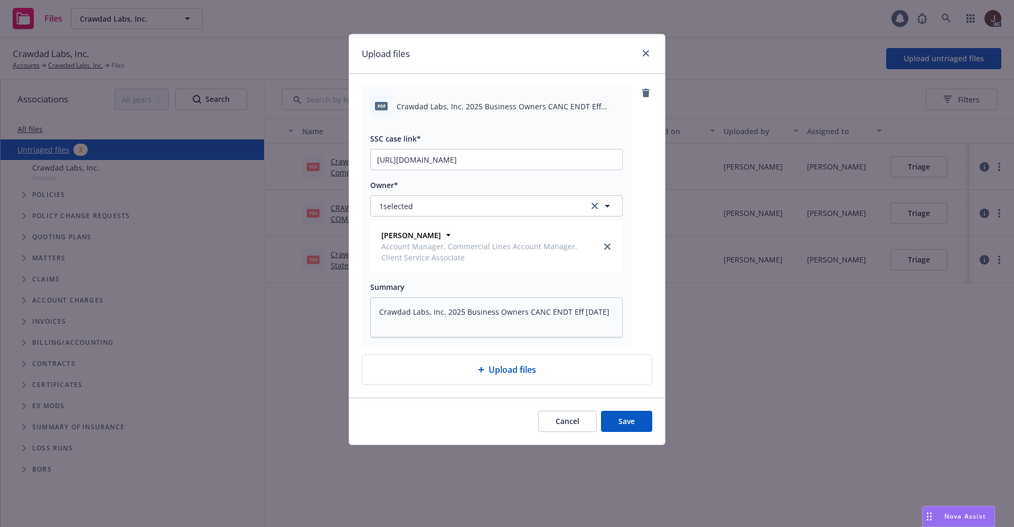
click at [631, 420] on button "Save" at bounding box center [626, 421] width 51 height 21
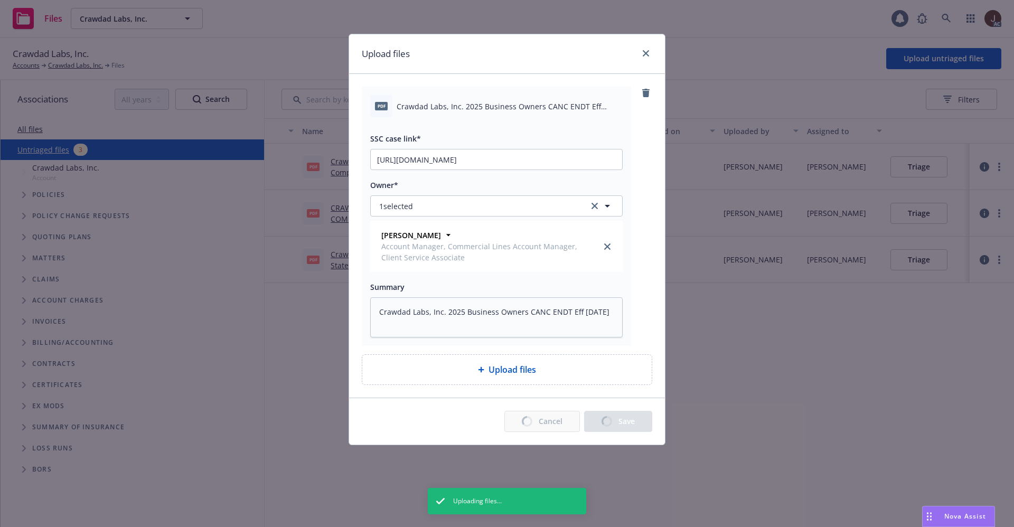
type textarea "x"
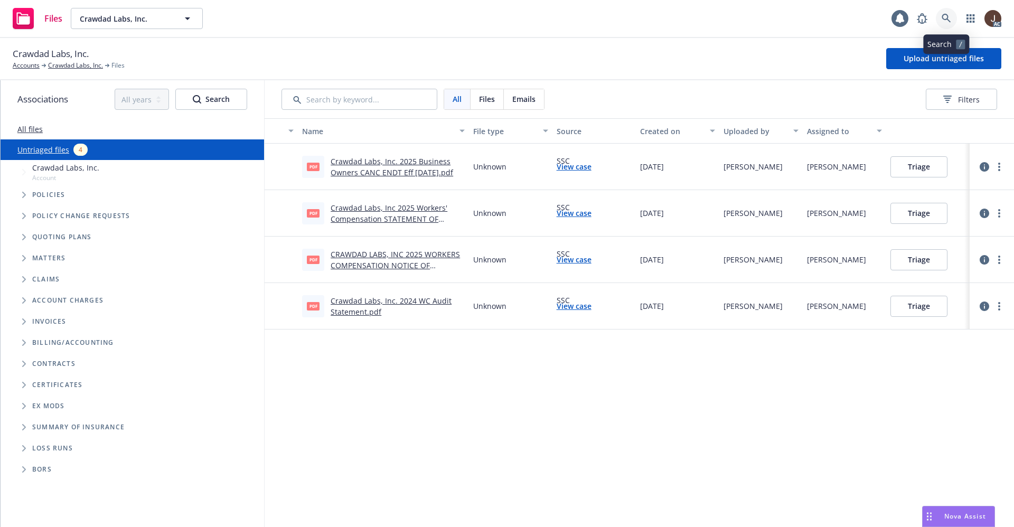
click at [947, 14] on icon at bounding box center [945, 18] width 9 height 9
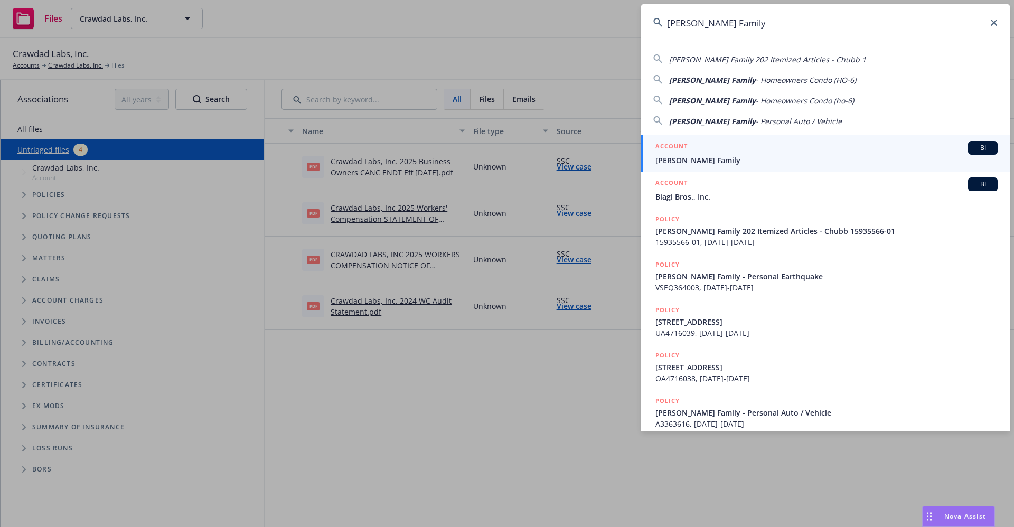
type input "[PERSON_NAME] Family"
click at [696, 163] on span "[PERSON_NAME] Family" at bounding box center [826, 160] width 342 height 11
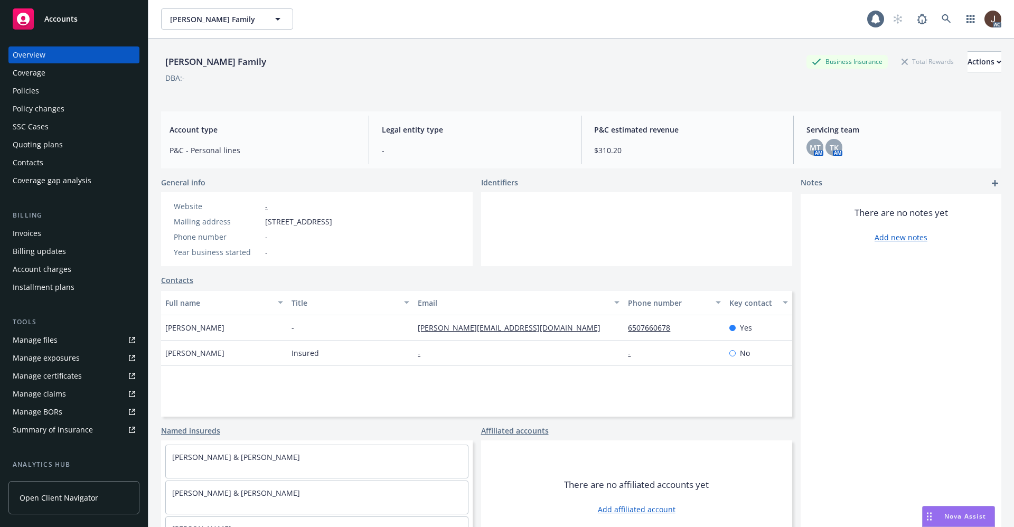
click at [32, 345] on div "Manage files" at bounding box center [35, 340] width 45 height 17
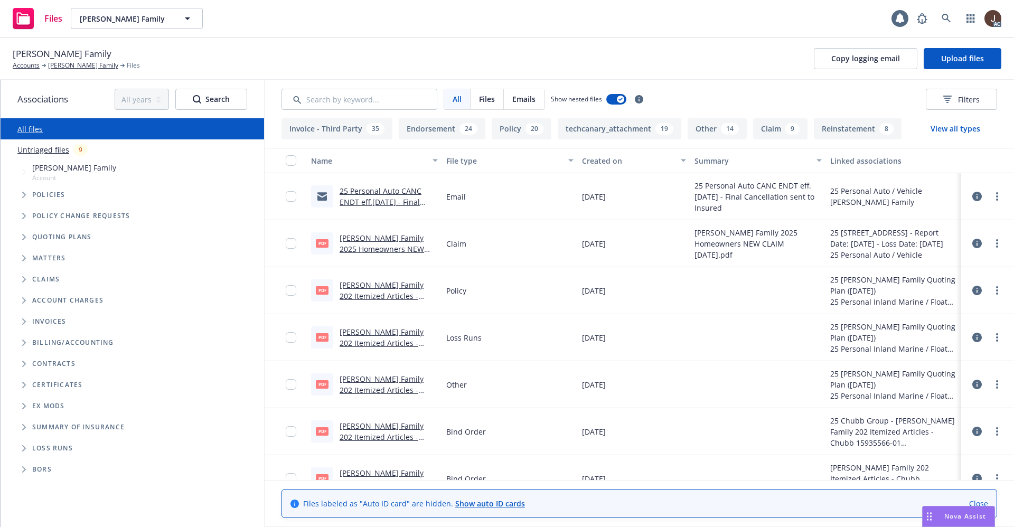
click at [44, 154] on link "Untriaged files" at bounding box center [43, 149] width 52 height 11
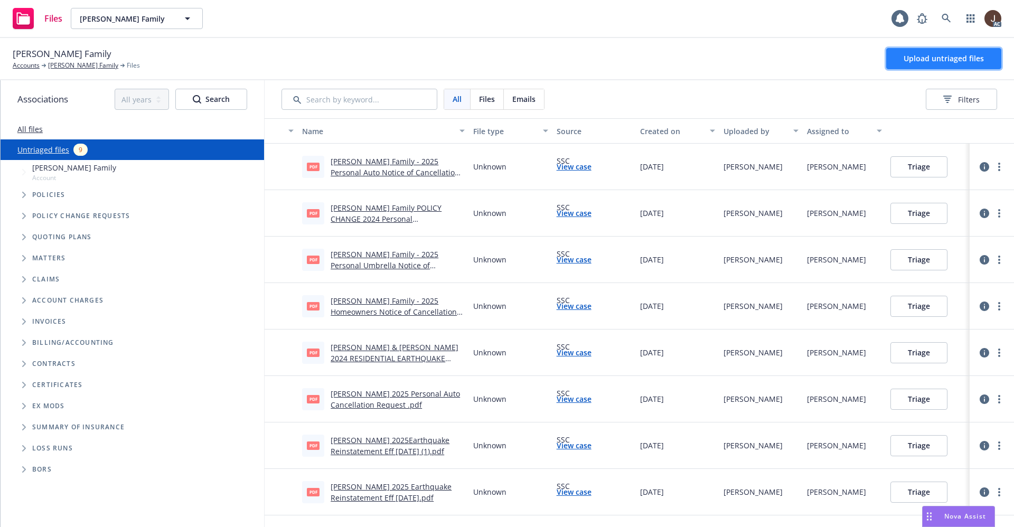
click at [948, 56] on span "Upload untriaged files" at bounding box center [943, 58] width 80 height 10
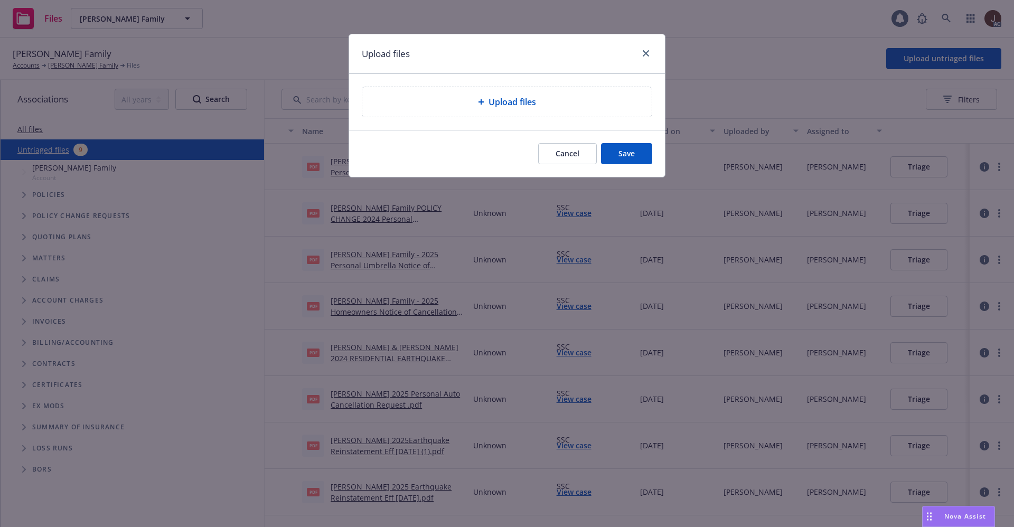
click at [522, 109] on div "Upload files" at bounding box center [506, 102] width 289 height 30
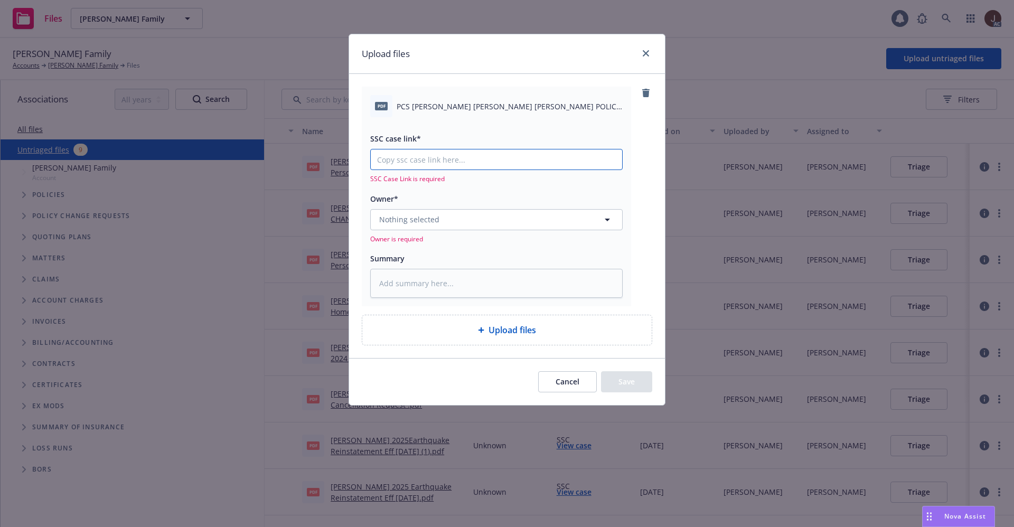
click at [417, 163] on input "SSC case link*" at bounding box center [496, 159] width 251 height 20
paste input "[URL][DOMAIN_NAME]"
type textarea "x"
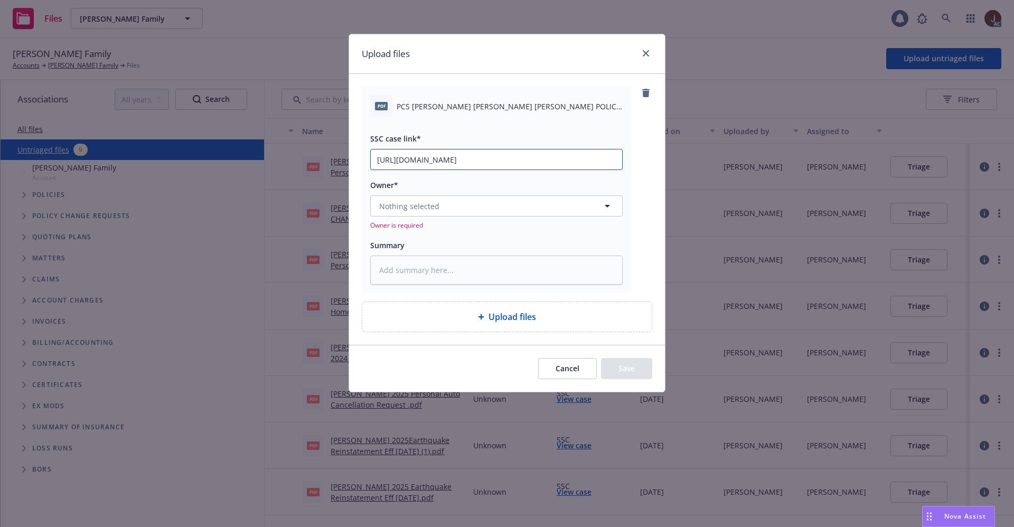
scroll to position [0, 57]
type input "[URL][DOMAIN_NAME]"
click at [656, 160] on div "pdf PCS [PERSON_NAME] [PERSON_NAME] [PERSON_NAME] POLICY CHANGE 2025 PERSONAL I…" at bounding box center [507, 209] width 316 height 270
click at [533, 202] on button "Nothing selected" at bounding box center [496, 205] width 252 height 21
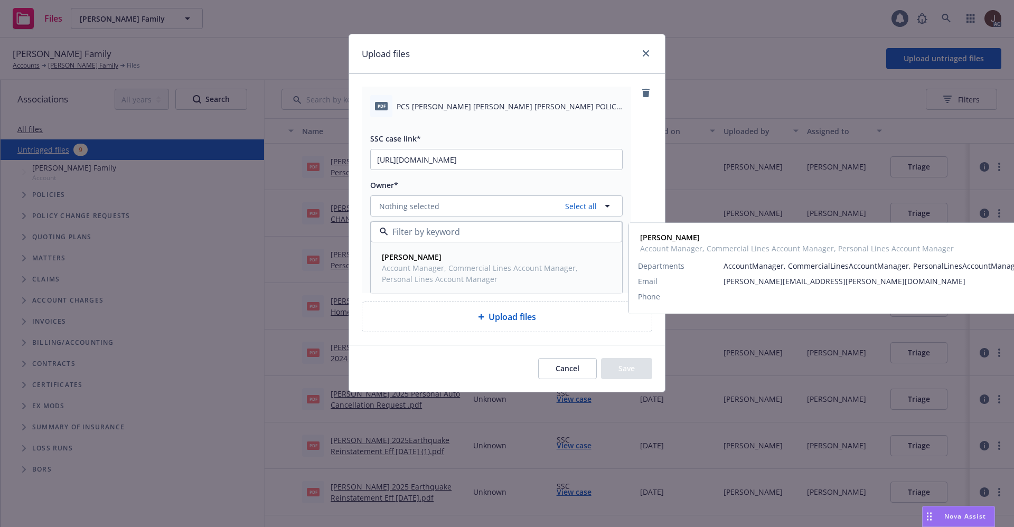
click at [413, 258] on strong "[PERSON_NAME]" at bounding box center [412, 257] width 60 height 10
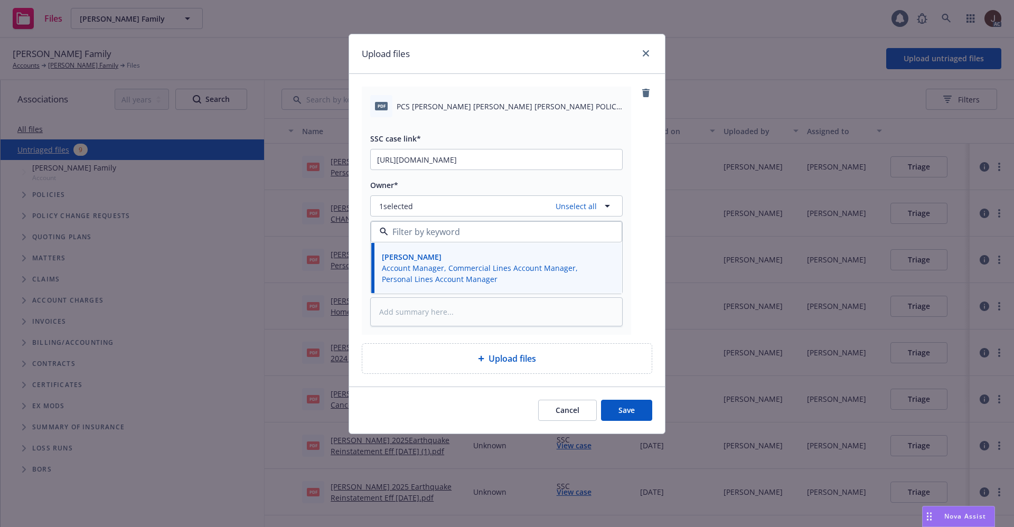
click at [633, 172] on div "pdf PCS [PERSON_NAME] [PERSON_NAME] [PERSON_NAME] POLICY CHANGE 2025 PERSONAL I…" at bounding box center [507, 211] width 290 height 248
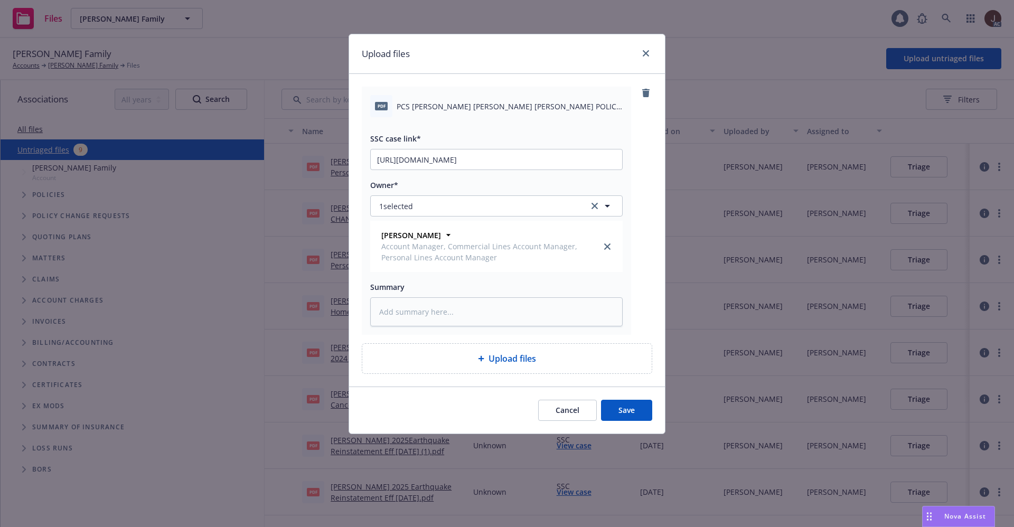
click at [627, 410] on button "Save" at bounding box center [626, 410] width 51 height 21
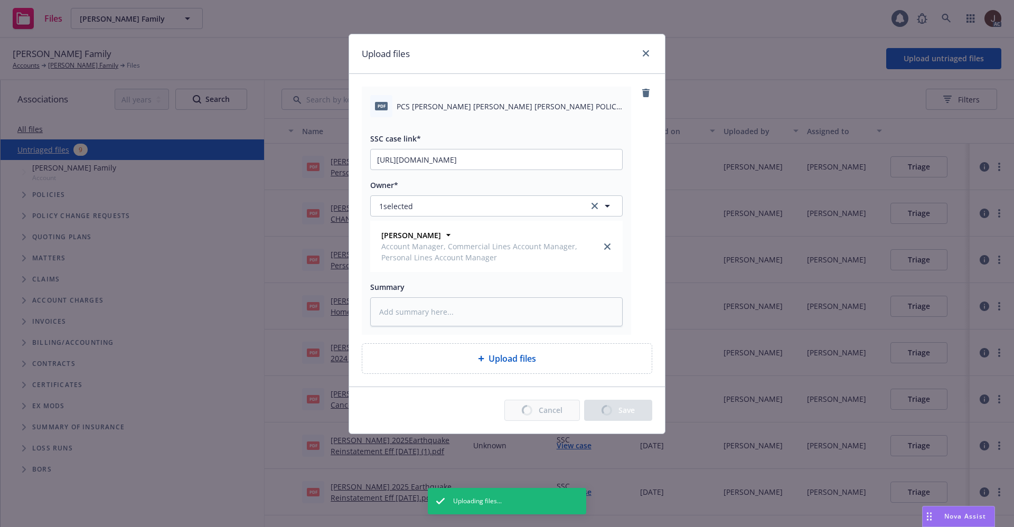
type textarea "x"
